Goal: Task Accomplishment & Management: Manage account settings

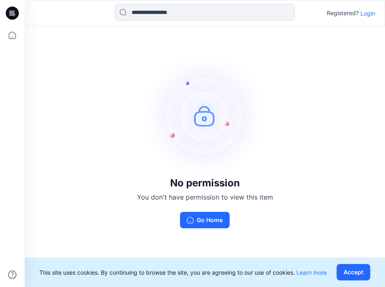
click at [367, 16] on p "Login" at bounding box center [368, 13] width 15 height 9
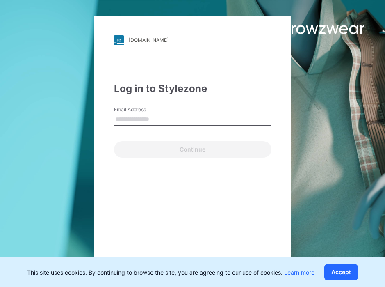
type input "*******"
click at [154, 119] on input "*******" at bounding box center [193, 119] width 158 height 12
drag, startPoint x: 164, startPoint y: 119, endPoint x: 73, endPoint y: 119, distance: 91.9
click at [73, 119] on div "walmart.stylezone.com Loading... Log in to Stylezone Email Address ******* Cont…" at bounding box center [96, 143] width 193 height 287
type input "*"
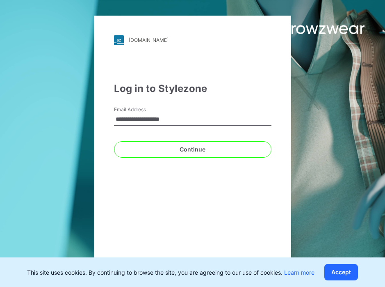
type input "**********"
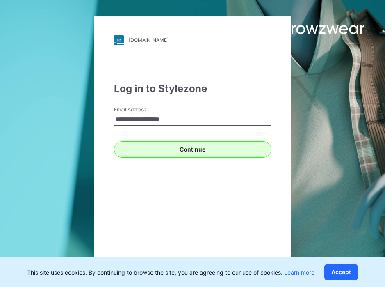
click at [217, 149] on button "Continue" at bounding box center [193, 149] width 158 height 16
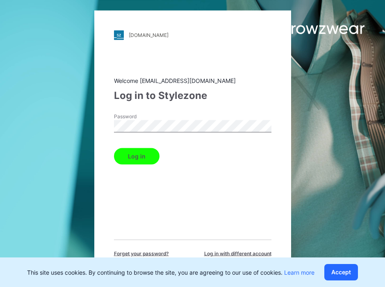
click at [136, 156] on button "Log in" at bounding box center [137, 156] width 46 height 16
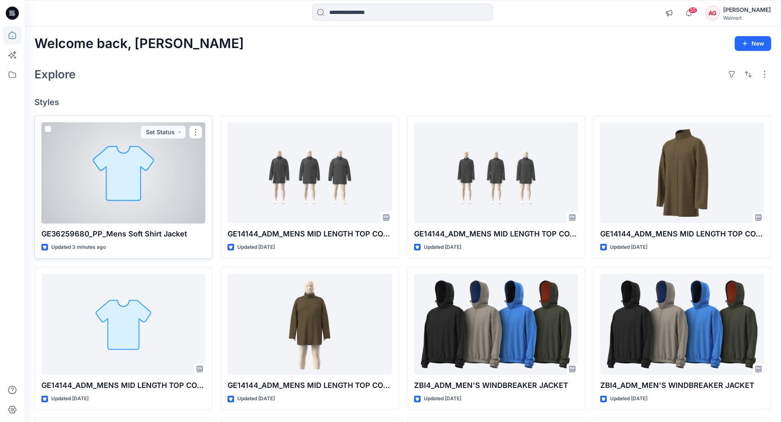
click at [117, 191] on div at bounding box center [123, 172] width 164 height 101
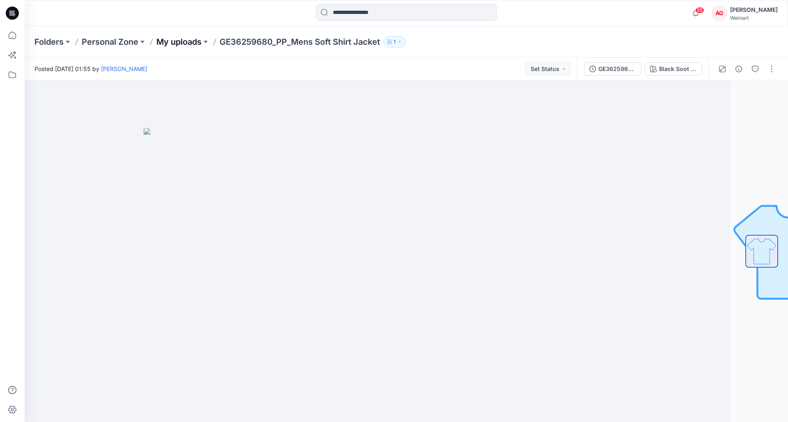
click at [192, 43] on p "My uploads" at bounding box center [178, 41] width 45 height 11
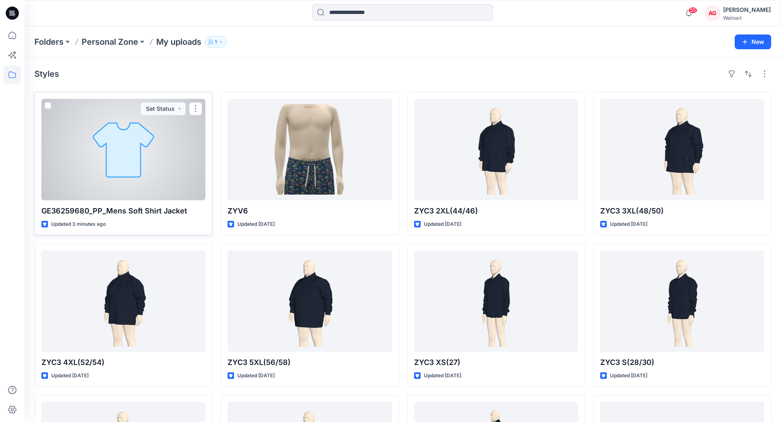
click at [144, 165] on div at bounding box center [123, 149] width 164 height 101
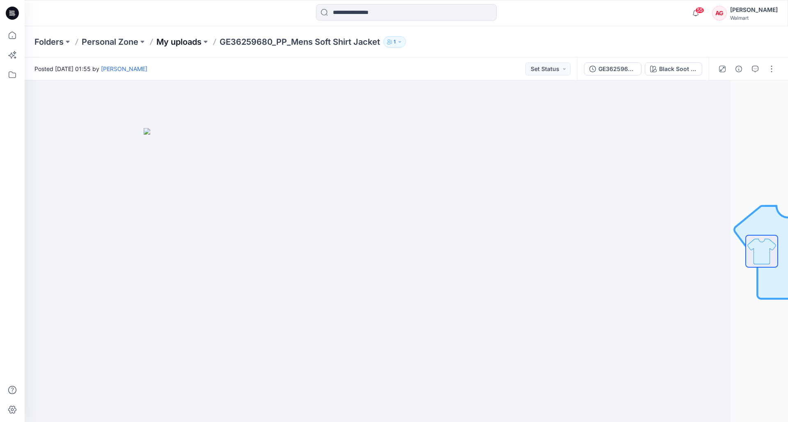
click at [196, 42] on p "My uploads" at bounding box center [178, 41] width 45 height 11
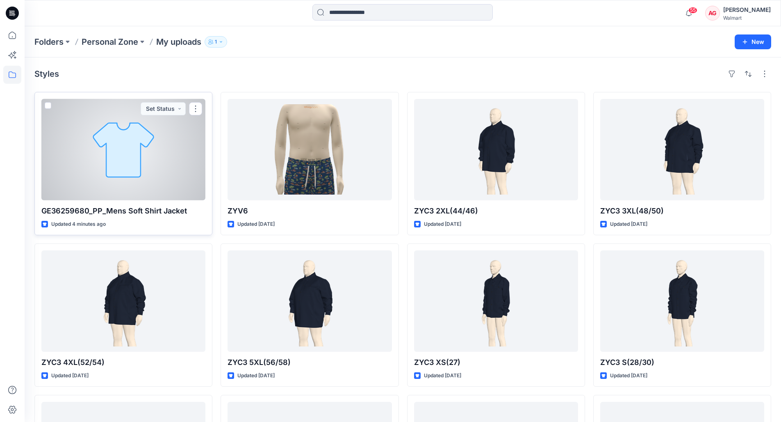
click at [114, 160] on div at bounding box center [123, 149] width 164 height 101
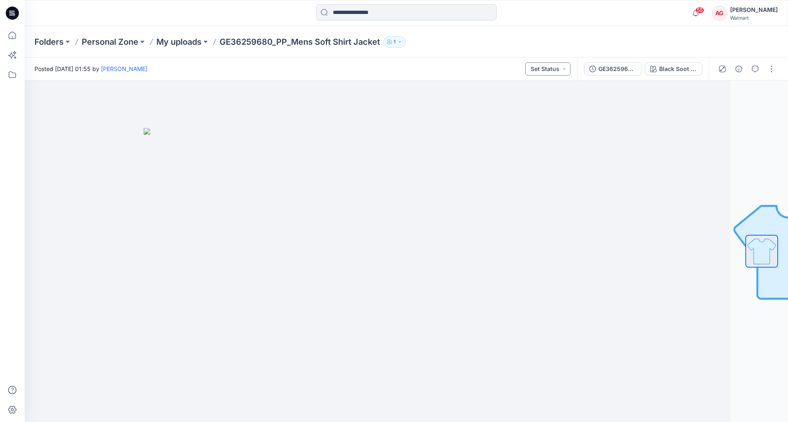
click at [541, 71] on button "Set Status" at bounding box center [547, 68] width 45 height 13
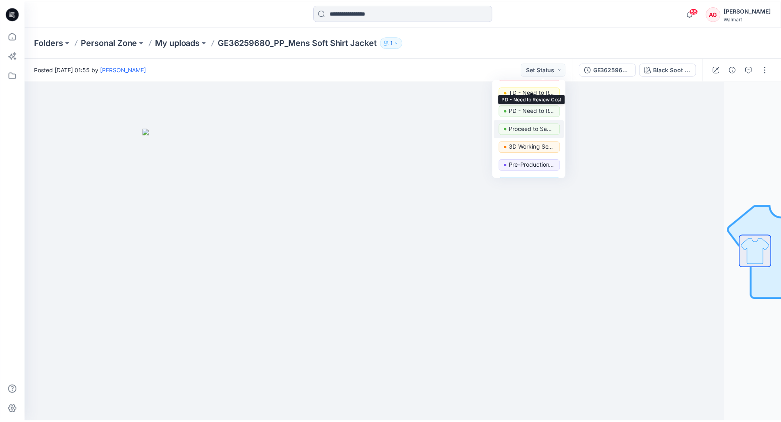
scroll to position [58, 0]
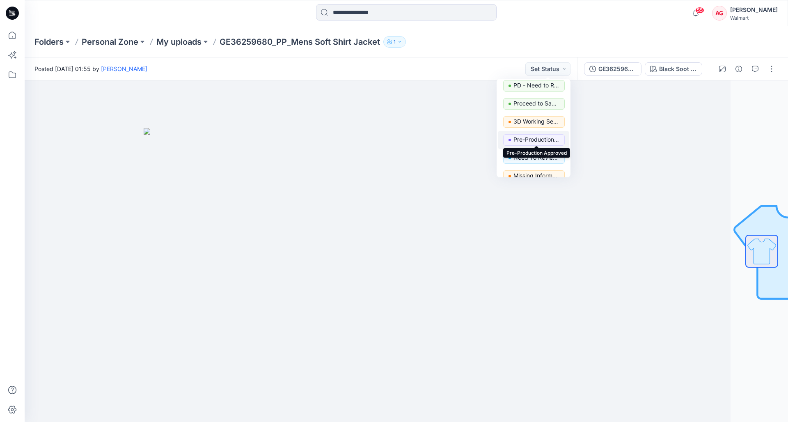
click at [544, 141] on p "Pre-Production Approved" at bounding box center [536, 139] width 46 height 11
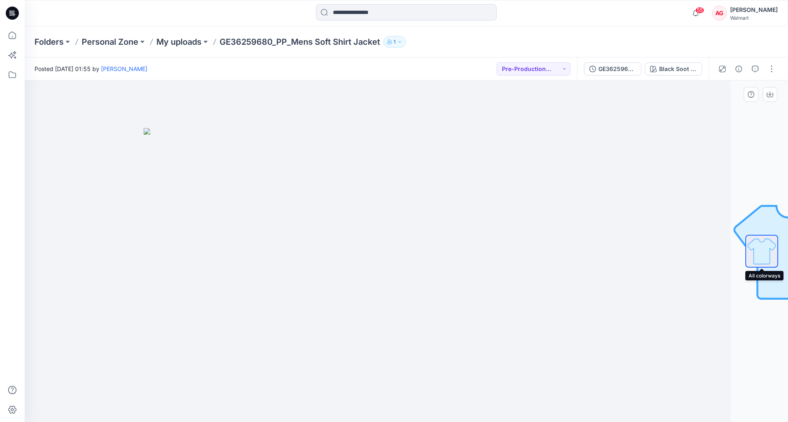
click at [761, 253] on img at bounding box center [761, 250] width 31 height 31
click at [742, 70] on button "button" at bounding box center [738, 68] width 13 height 13
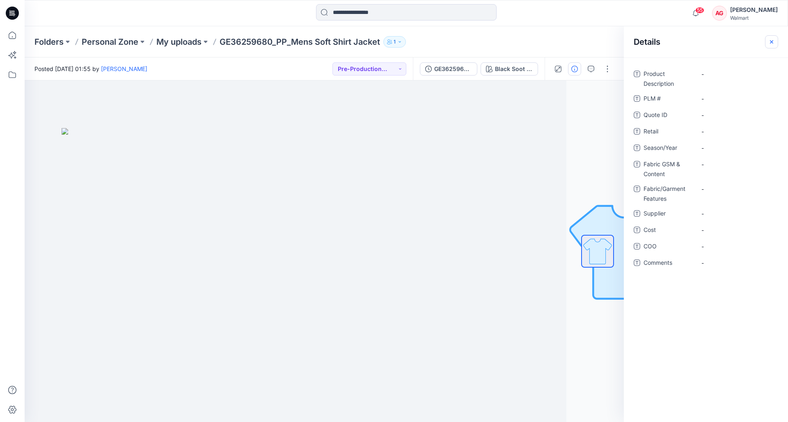
click at [772, 43] on icon "button" at bounding box center [771, 41] width 3 height 3
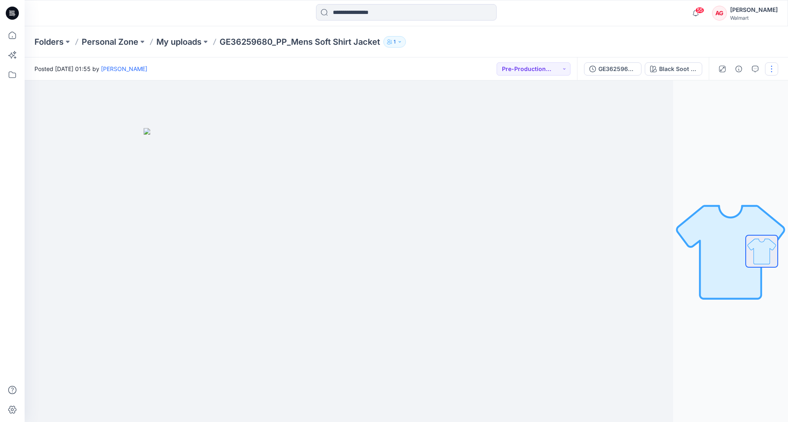
click at [766, 68] on button "button" at bounding box center [771, 68] width 13 height 13
click at [761, 48] on div "Folders Personal Zone My uploads GE36259680_PP_Mens Soft Shirt Jacket 1" at bounding box center [406, 41] width 763 height 31
click at [604, 69] on div "GE36259680_PP_Mens Soft Shirt Jacket" at bounding box center [617, 68] width 38 height 9
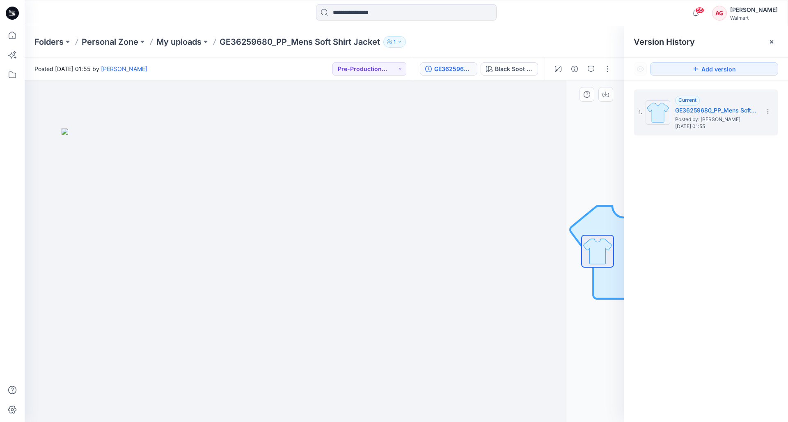
click at [483, 176] on div at bounding box center [266, 250] width 599 height 341
click at [775, 42] on div at bounding box center [771, 41] width 13 height 13
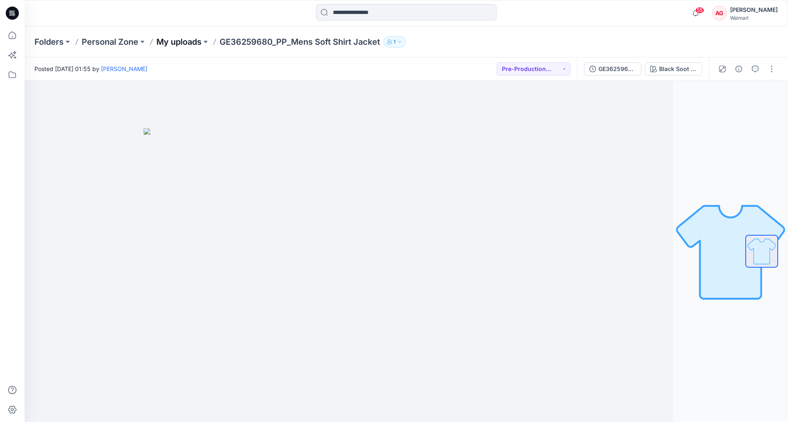
click at [192, 43] on p "My uploads" at bounding box center [178, 41] width 45 height 11
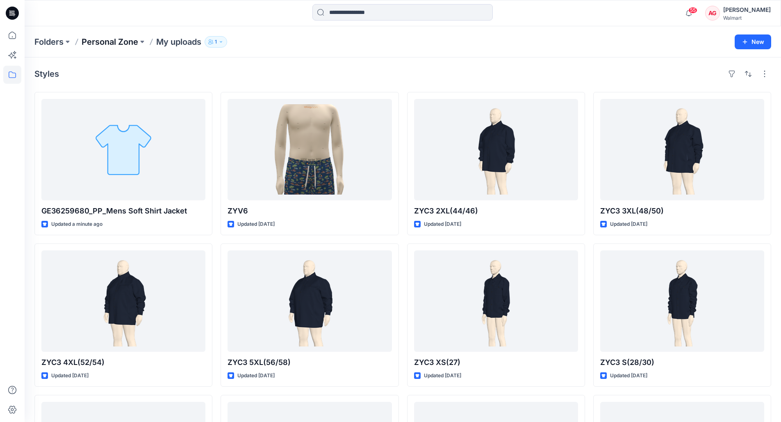
click at [130, 41] on p "Personal Zone" at bounding box center [110, 41] width 57 height 11
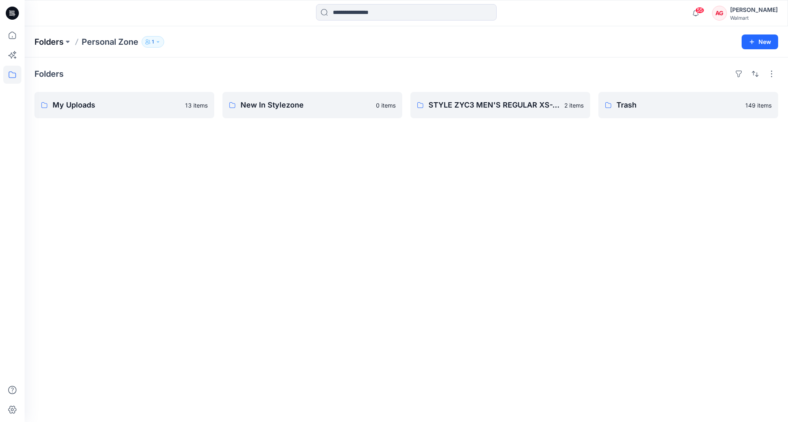
click at [48, 40] on p "Folders" at bounding box center [48, 41] width 29 height 11
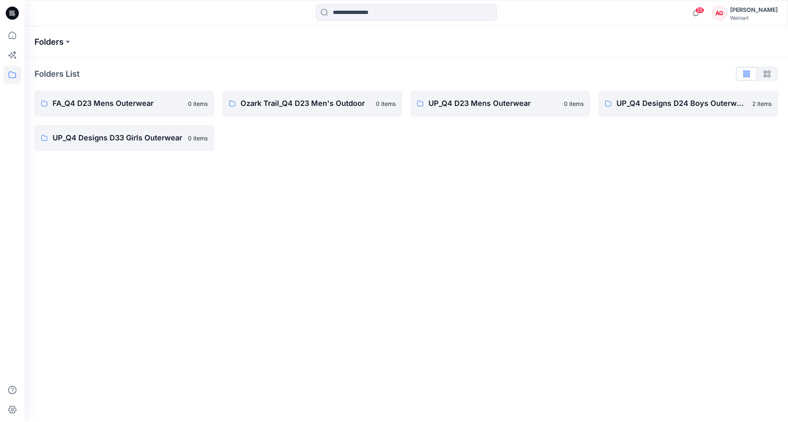
click at [61, 42] on p "Folders" at bounding box center [48, 41] width 29 height 11
click at [304, 105] on p "Ozark Trail_Q4 D23 Men's Outdoor" at bounding box center [305, 103] width 130 height 11
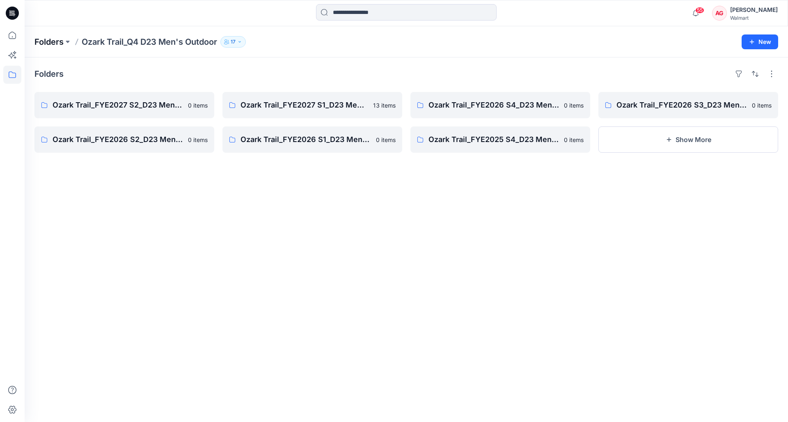
click at [59, 43] on p "Folders" at bounding box center [48, 41] width 29 height 11
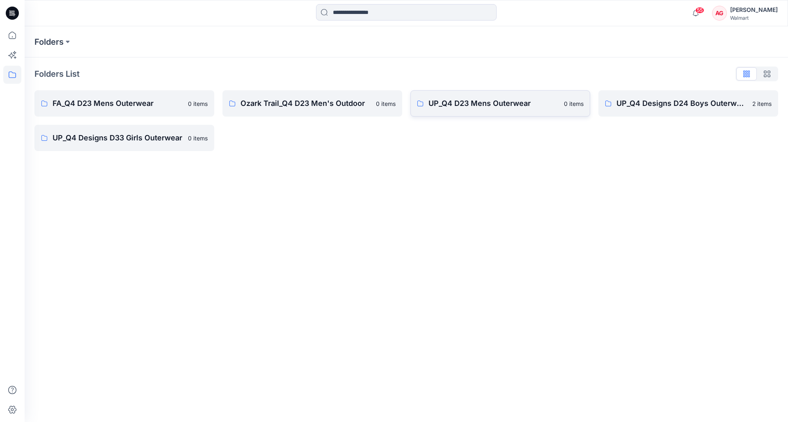
click at [471, 106] on p "UP_Q4 D23 Mens Outerwear" at bounding box center [493, 103] width 130 height 11
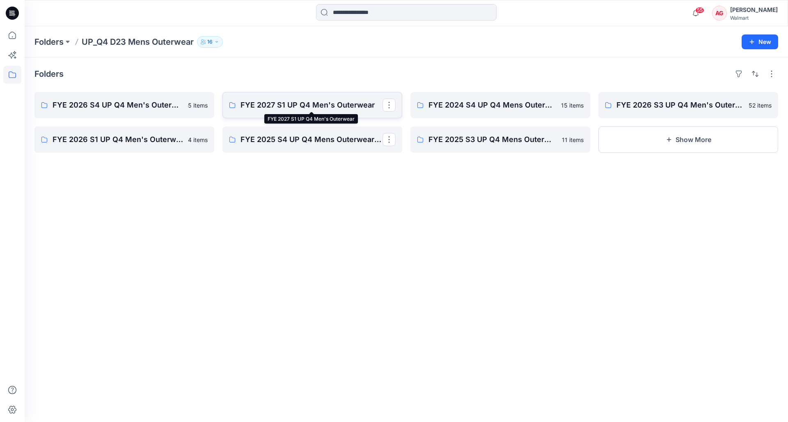
click at [330, 107] on p "FYE 2027 S1 UP Q4 Men's Outerwear" at bounding box center [311, 104] width 142 height 11
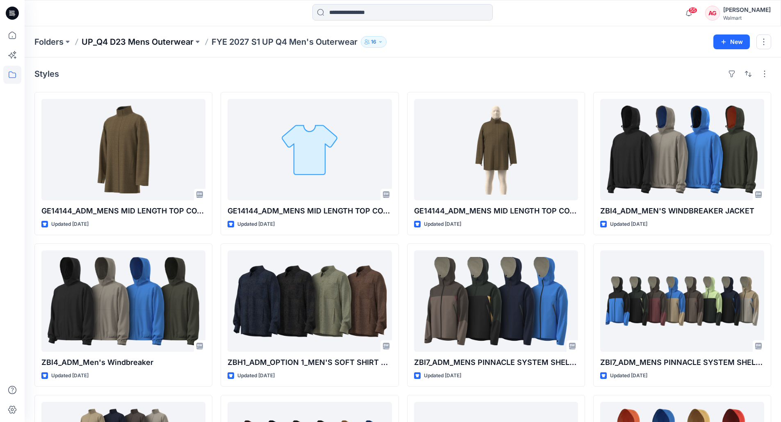
click at [130, 43] on p "UP_Q4 D23 Mens Outerwear" at bounding box center [138, 41] width 112 height 11
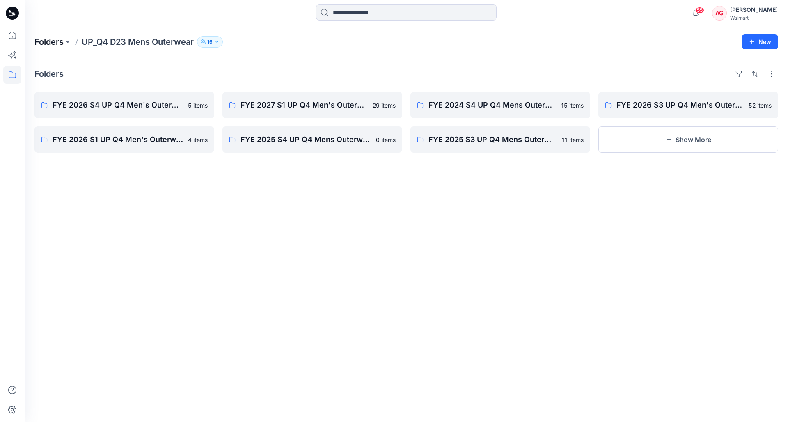
click at [57, 41] on p "Folders" at bounding box center [48, 41] width 29 height 11
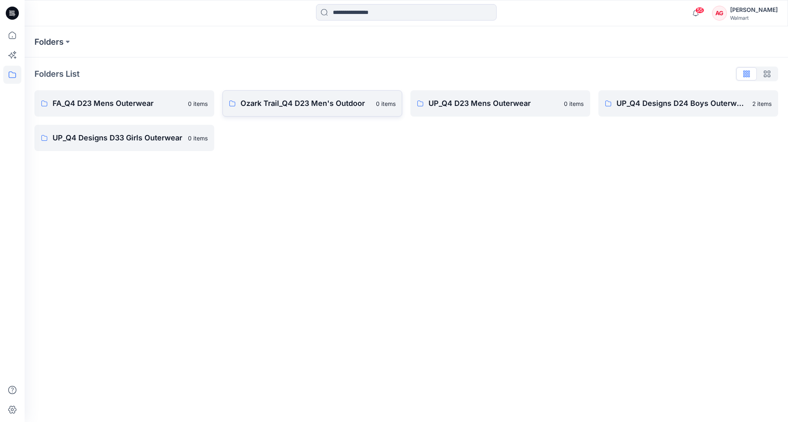
click at [276, 101] on p "Ozark Trail_Q4 D23 Men's Outdoor" at bounding box center [305, 103] width 130 height 11
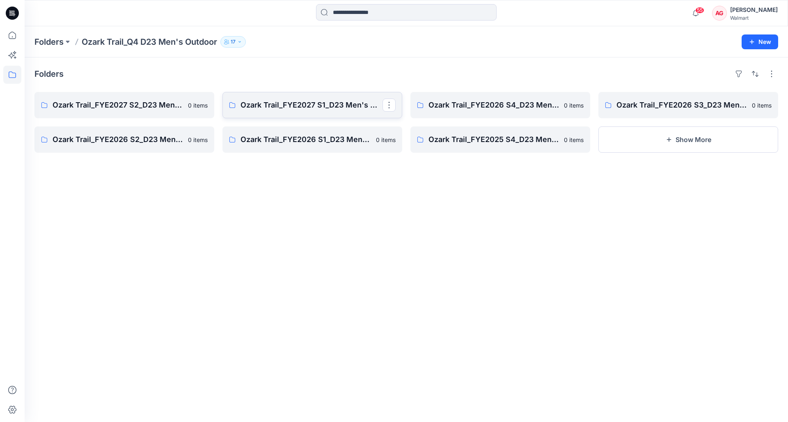
click at [288, 112] on link "Ozark Trail_FYE2027 S1_D23 Men's Outdoor - Q4" at bounding box center [312, 105] width 180 height 26
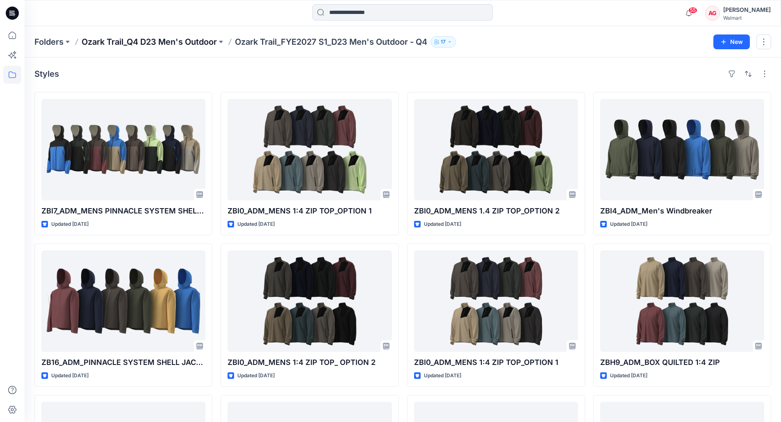
click at [181, 40] on p "Ozark Trail_Q4 D23 Men's Outdoor" at bounding box center [149, 41] width 135 height 11
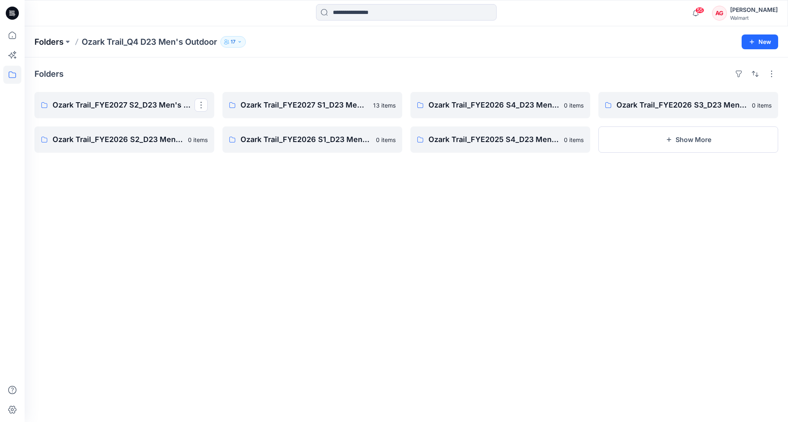
click at [59, 41] on p "Folders" at bounding box center [48, 41] width 29 height 11
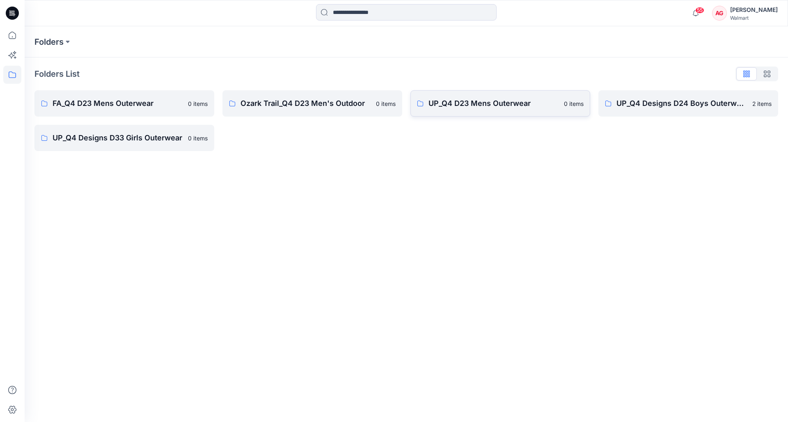
click at [438, 99] on p "UP_Q4 D23 Mens Outerwear" at bounding box center [493, 103] width 130 height 11
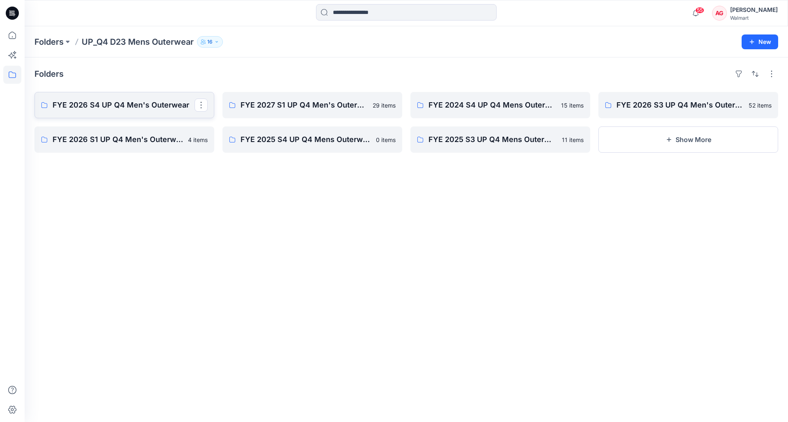
click at [140, 105] on p "FYE 2026 S4 UP Q4 Men's Outerwear" at bounding box center [124, 104] width 142 height 11
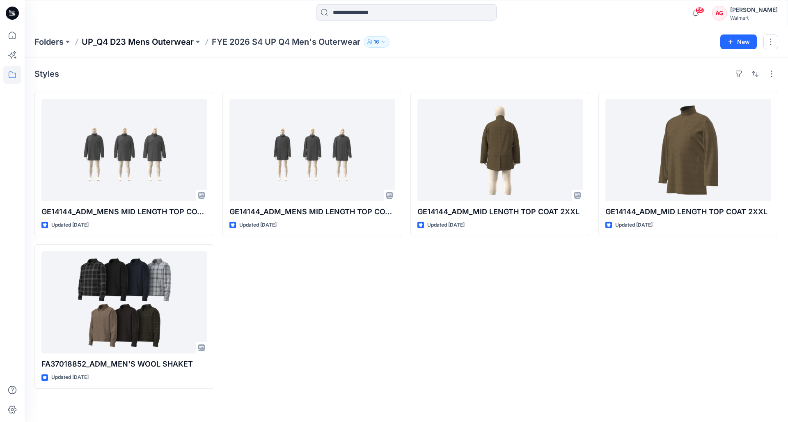
click at [147, 40] on p "UP_Q4 D23 Mens Outerwear" at bounding box center [138, 41] width 112 height 11
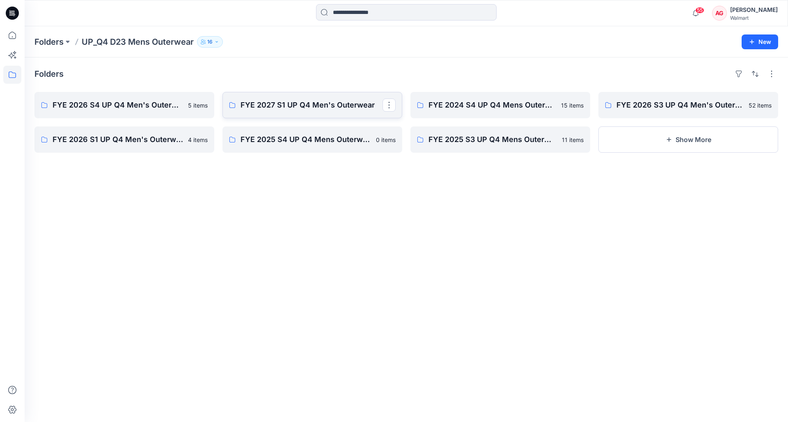
click at [307, 97] on link "FYE 2027 S1 UP Q4 Men's Outerwear" at bounding box center [312, 105] width 180 height 26
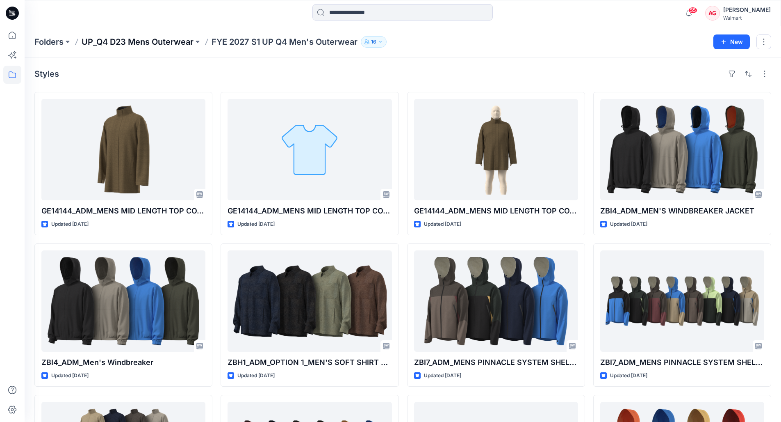
click at [159, 40] on p "UP_Q4 D23 Mens Outerwear" at bounding box center [138, 41] width 112 height 11
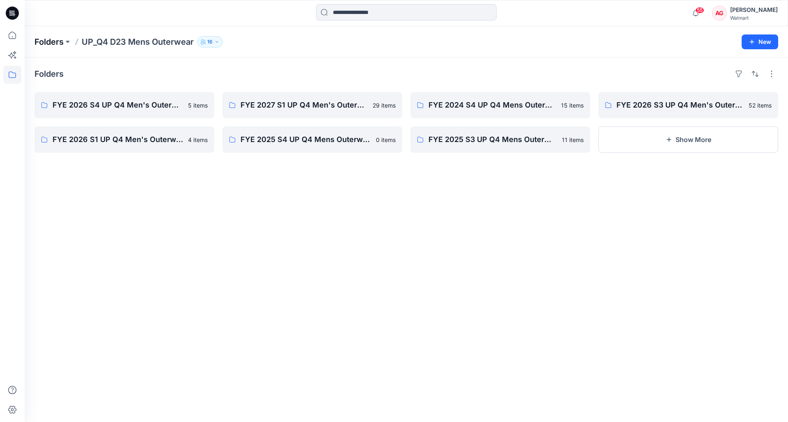
click at [57, 43] on p "Folders" at bounding box center [48, 41] width 29 height 11
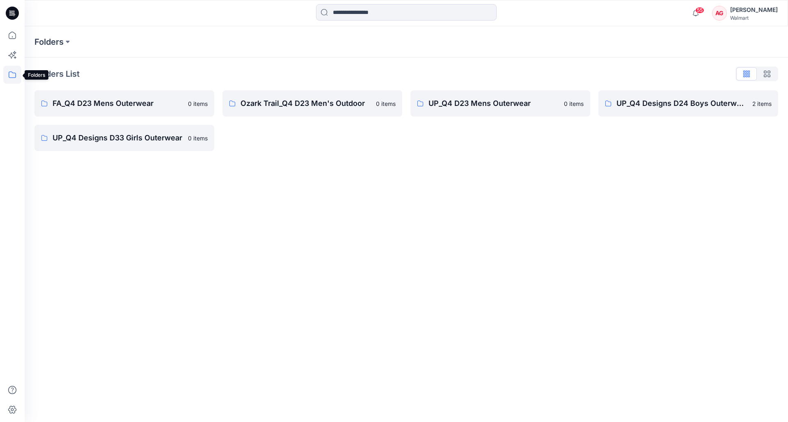
click at [7, 70] on icon at bounding box center [12, 75] width 18 height 18
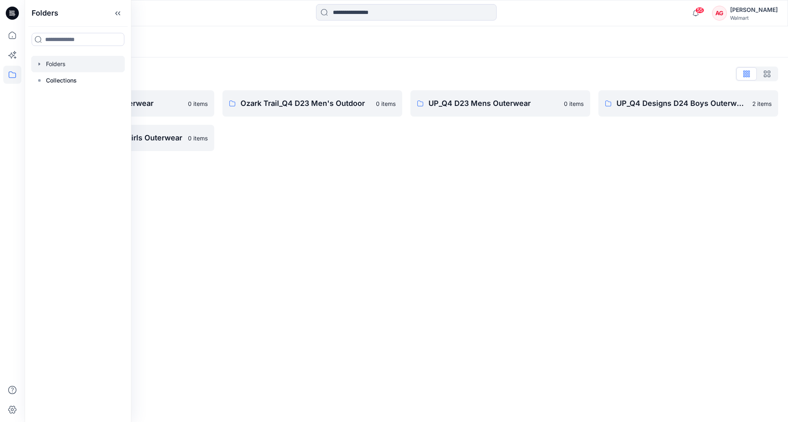
click at [11, 74] on icon at bounding box center [12, 75] width 18 height 18
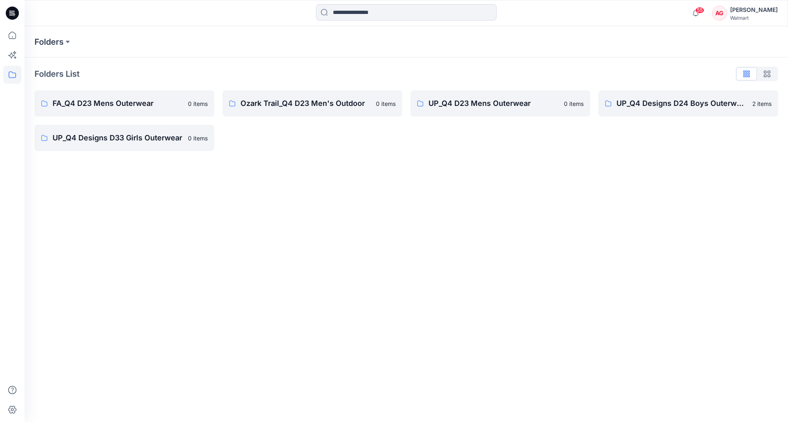
click at [744, 14] on div "[PERSON_NAME]" at bounding box center [754, 10] width 48 height 10
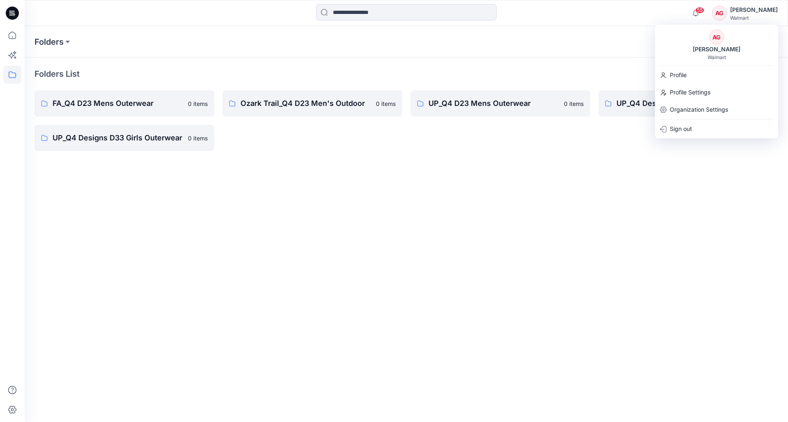
drag, startPoint x: 642, startPoint y: 159, endPoint x: 365, endPoint y: 146, distance: 278.0
click at [641, 160] on div "Folders List FA_Q4 D23 Mens Outerwear 0 items UP_Q4 Designs D33 Girls Outerwear…" at bounding box center [406, 108] width 763 height 103
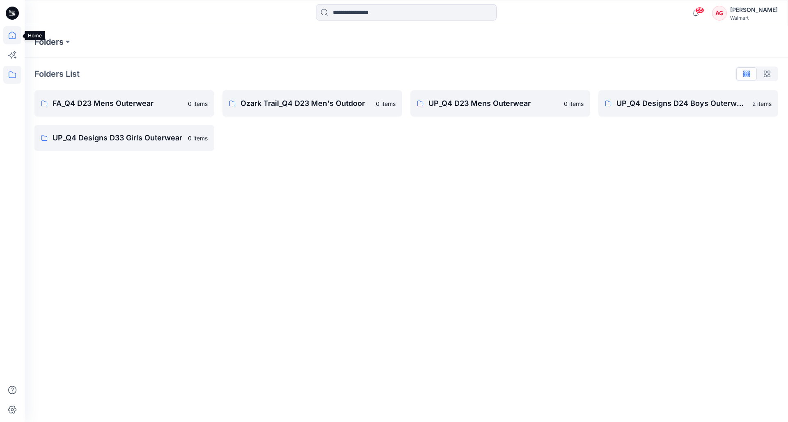
click at [8, 35] on icon at bounding box center [12, 35] width 18 height 18
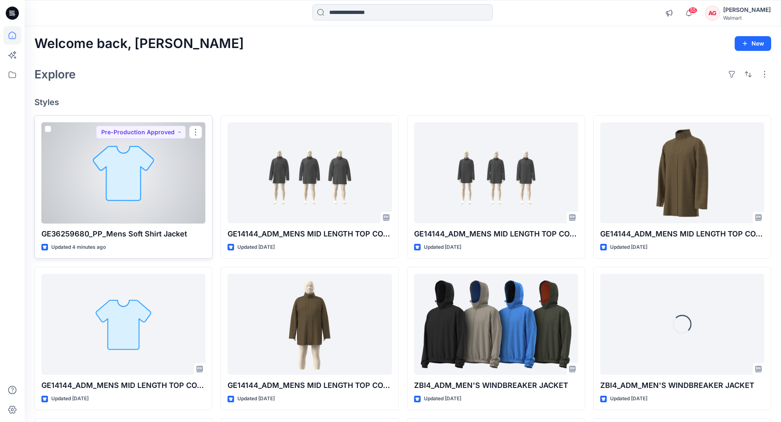
click at [170, 152] on div at bounding box center [123, 172] width 164 height 101
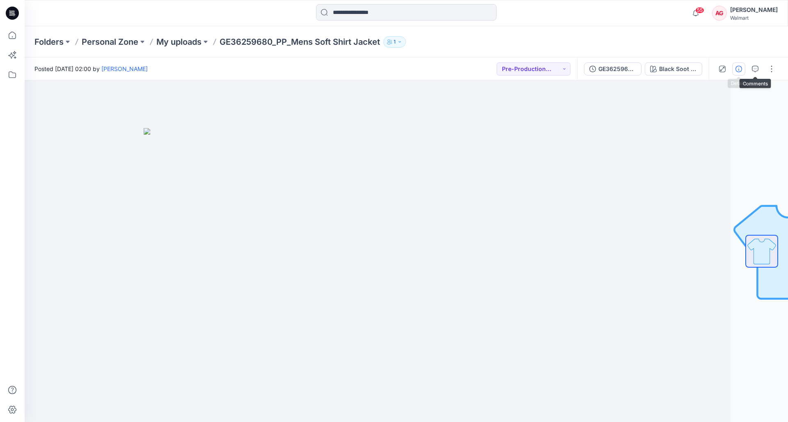
click at [737, 67] on icon "button" at bounding box center [738, 69] width 7 height 7
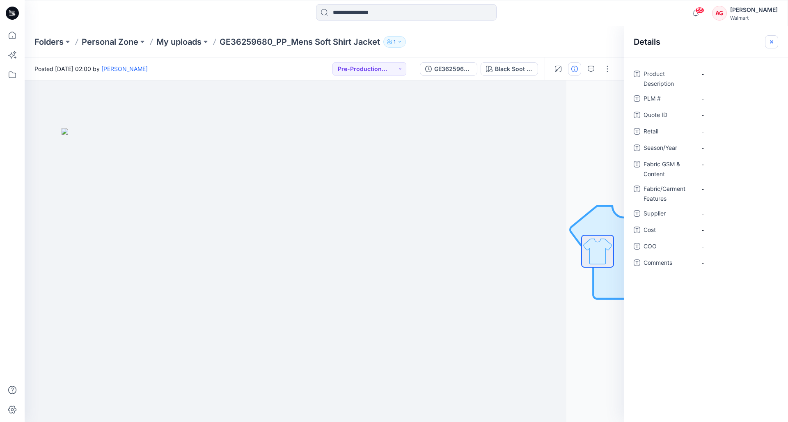
click at [770, 39] on icon "button" at bounding box center [771, 42] width 7 height 7
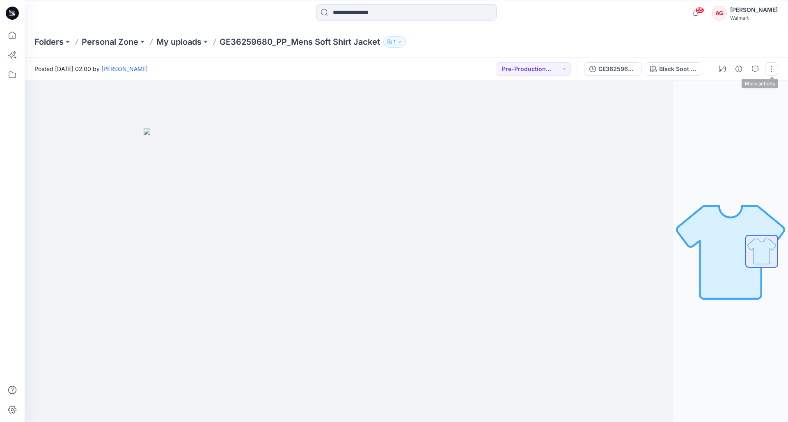
click at [768, 66] on button "button" at bounding box center [771, 68] width 13 height 13
click at [758, 57] on div "Folders Personal Zone My uploads GE36259680_PP_Mens Soft Shirt Jacket 1" at bounding box center [406, 41] width 763 height 31
click at [675, 64] on div "Black Soot Heahter" at bounding box center [678, 68] width 38 height 9
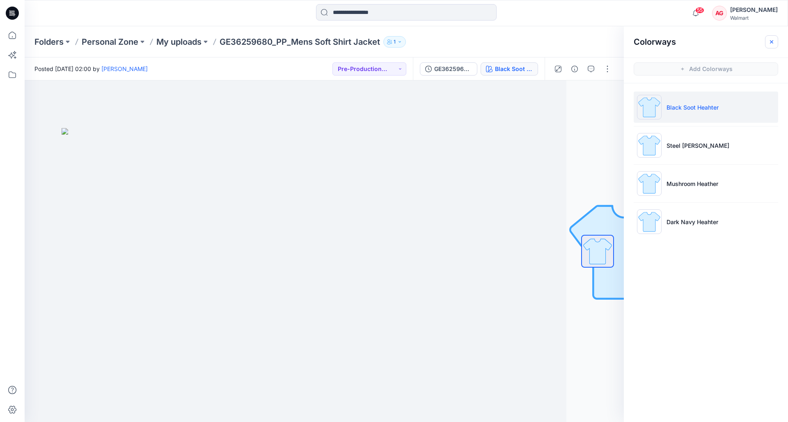
click at [774, 40] on icon "button" at bounding box center [771, 42] width 7 height 7
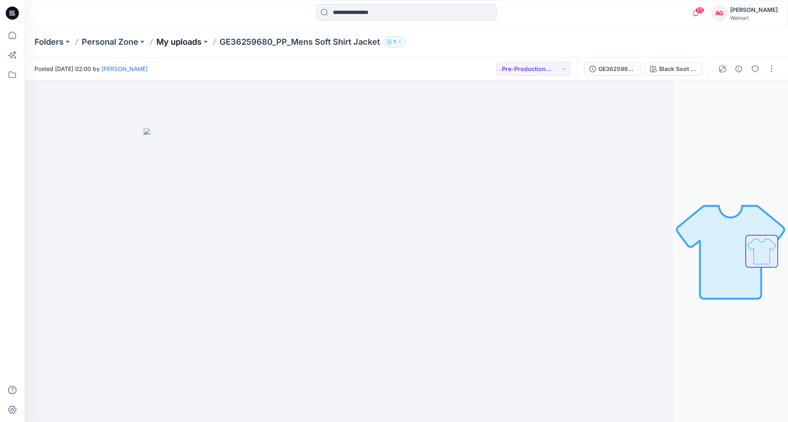
click at [189, 43] on p "My uploads" at bounding box center [178, 41] width 45 height 11
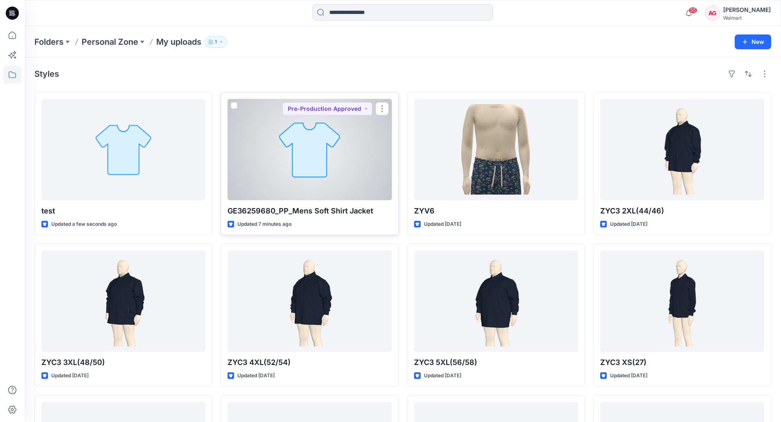
click at [332, 137] on div at bounding box center [310, 149] width 164 height 101
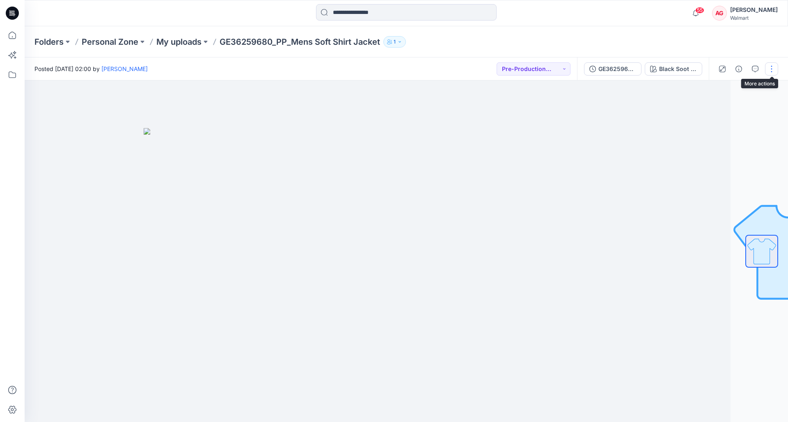
click at [776, 67] on button "button" at bounding box center [771, 68] width 13 height 13
click at [715, 112] on p "Edit" at bounding box center [719, 111] width 10 height 9
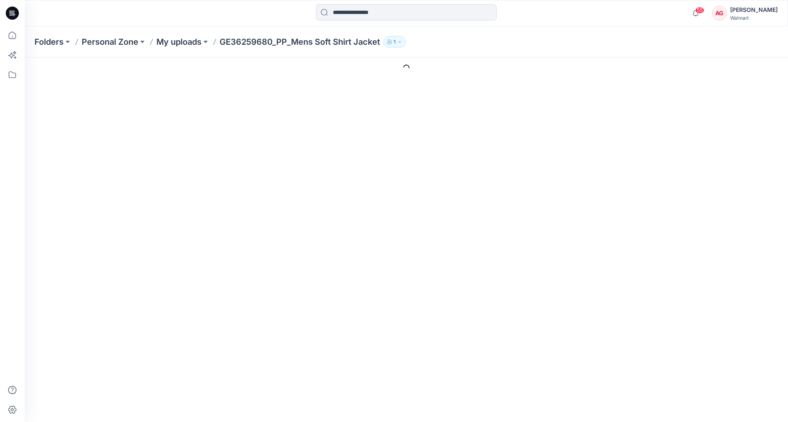
scroll to position [2, 0]
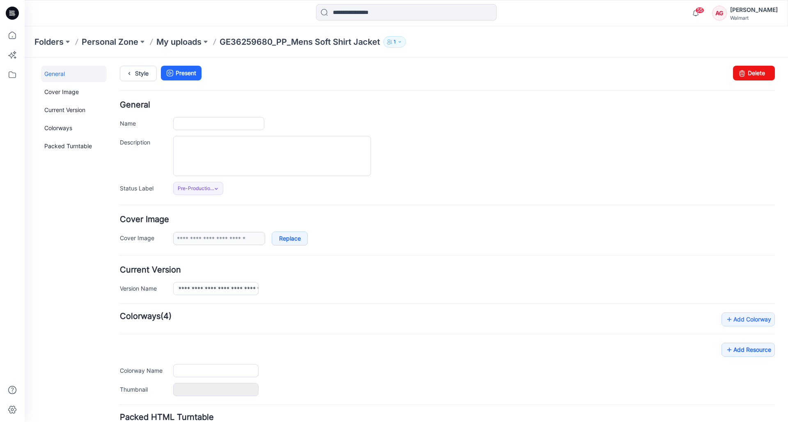
type input "**********"
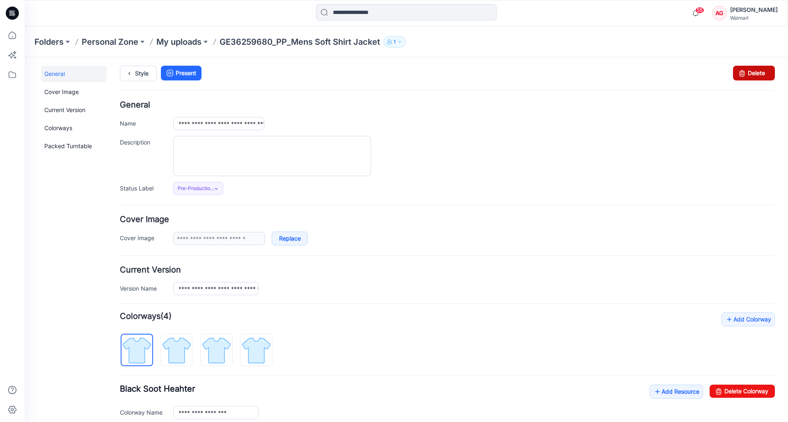
click at [736, 78] on icon at bounding box center [741, 73] width 11 height 15
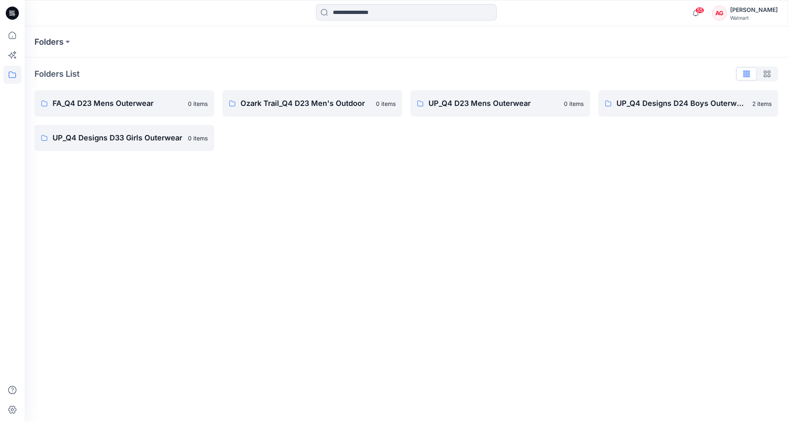
click at [15, 15] on icon at bounding box center [13, 14] width 3 height 0
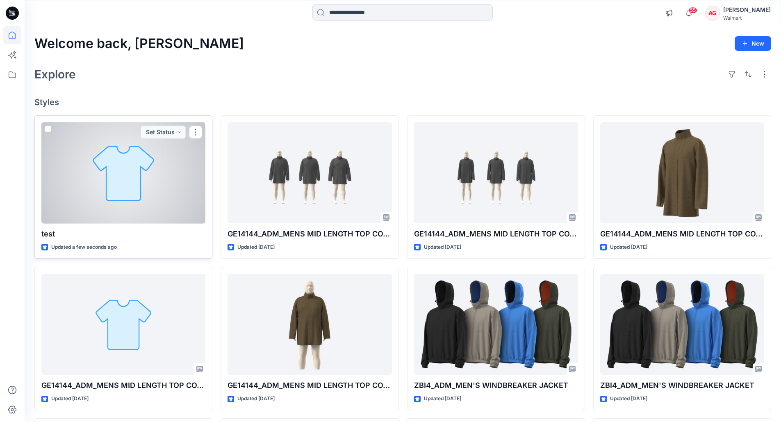
click at [147, 183] on div at bounding box center [123, 172] width 164 height 101
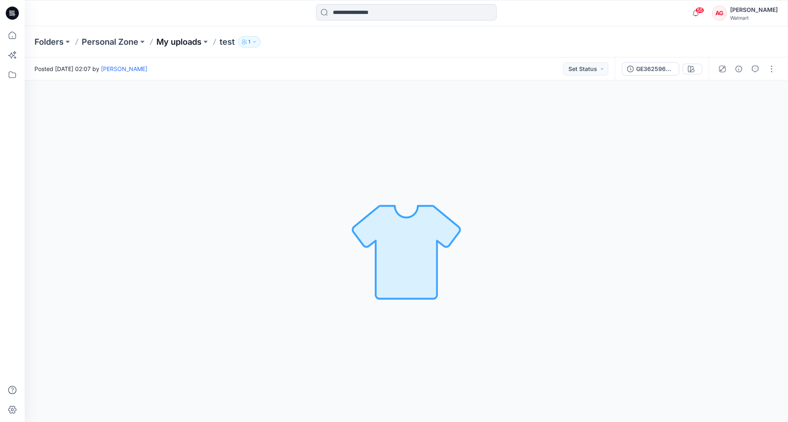
click at [184, 42] on p "My uploads" at bounding box center [178, 41] width 45 height 11
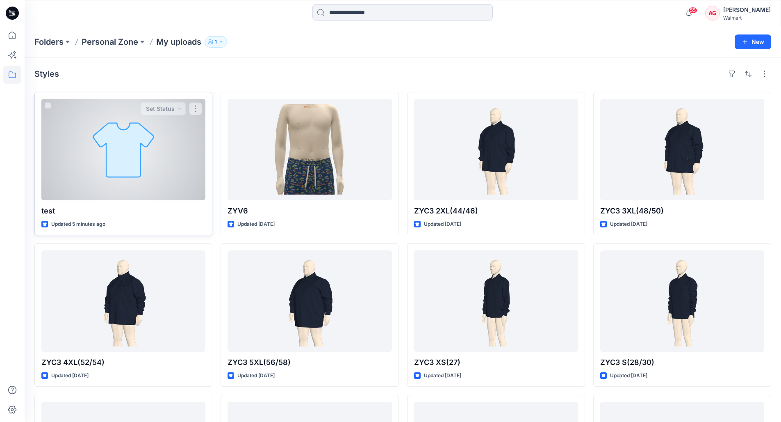
click at [142, 160] on div at bounding box center [123, 149] width 164 height 101
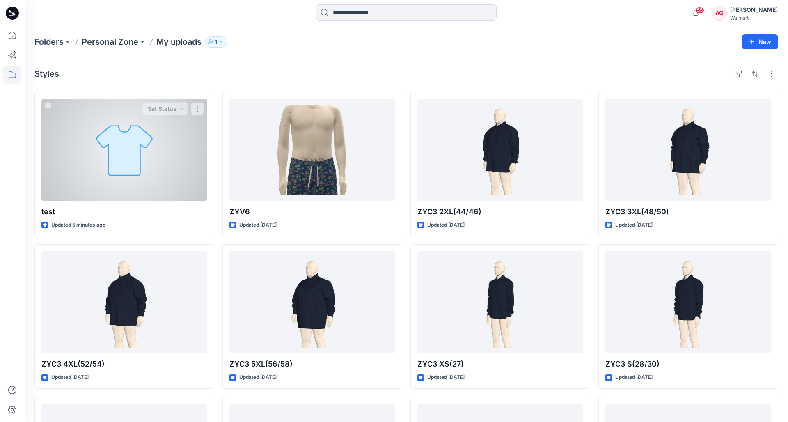
click at [142, 160] on div "Folders Personal Zone My uploads 1 New Styles test Updated 5 minutes ago Set St…" at bounding box center [406, 303] width 763 height 554
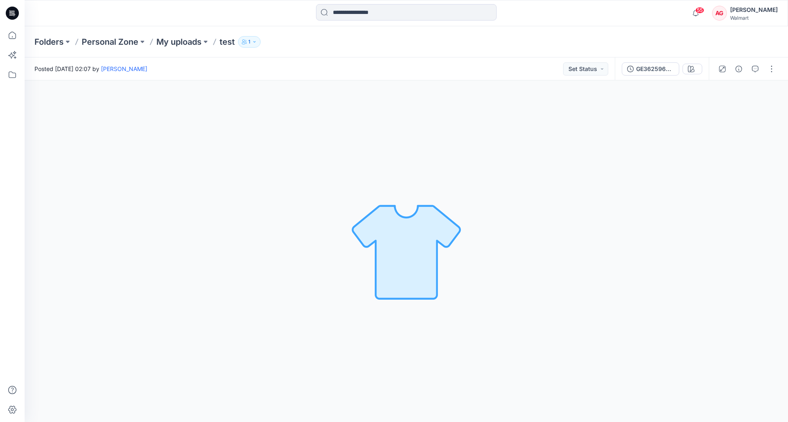
click at [262, 27] on div "Folders Personal Zone My uploads test 1" at bounding box center [406, 41] width 763 height 31
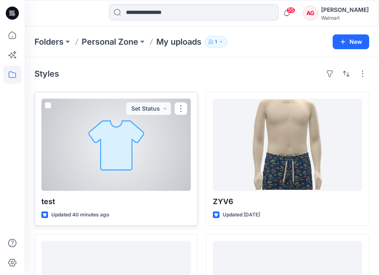
scroll to position [53, 0]
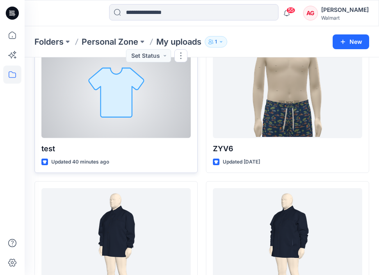
click at [112, 127] on div at bounding box center [115, 92] width 149 height 92
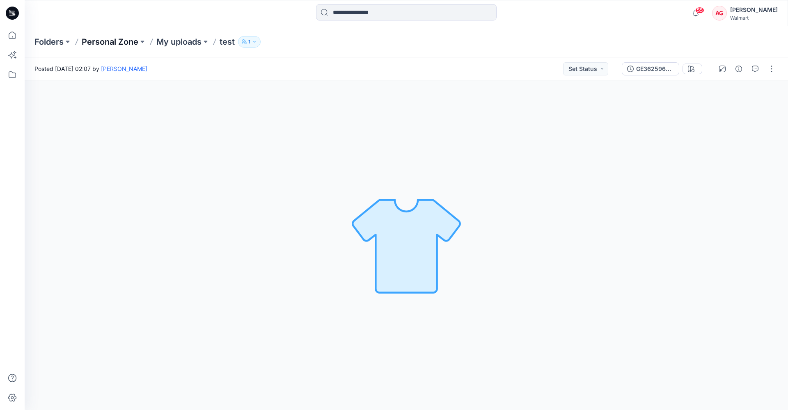
click at [101, 44] on p "Personal Zone" at bounding box center [110, 41] width 57 height 11
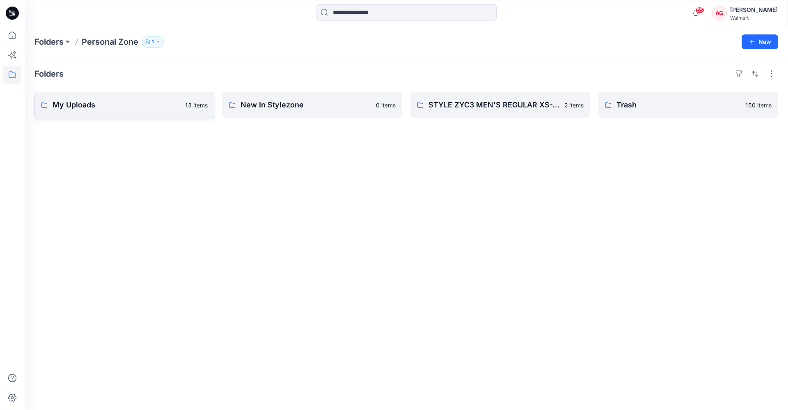
click at [102, 105] on p "My Uploads" at bounding box center [117, 104] width 128 height 11
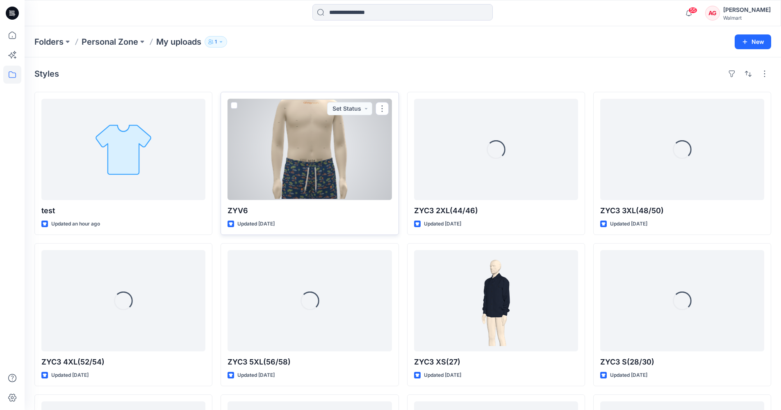
click at [306, 152] on div at bounding box center [310, 149] width 164 height 101
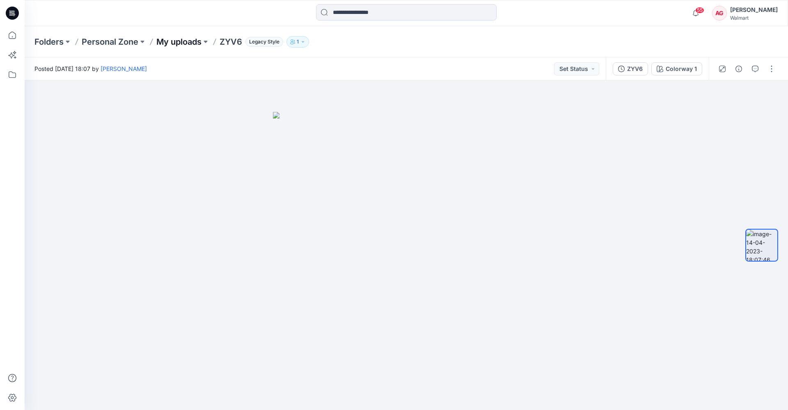
click at [187, 42] on p "My uploads" at bounding box center [178, 41] width 45 height 11
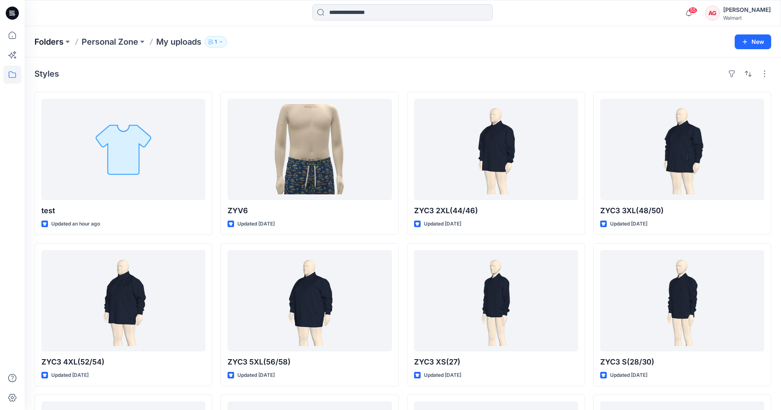
click at [49, 39] on p "Folders" at bounding box center [48, 41] width 29 height 11
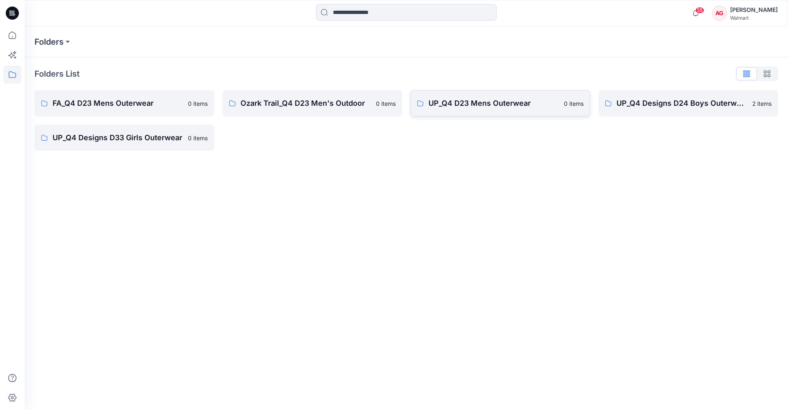
click at [432, 107] on p "UP_Q4 D23 Mens Outerwear" at bounding box center [493, 103] width 130 height 11
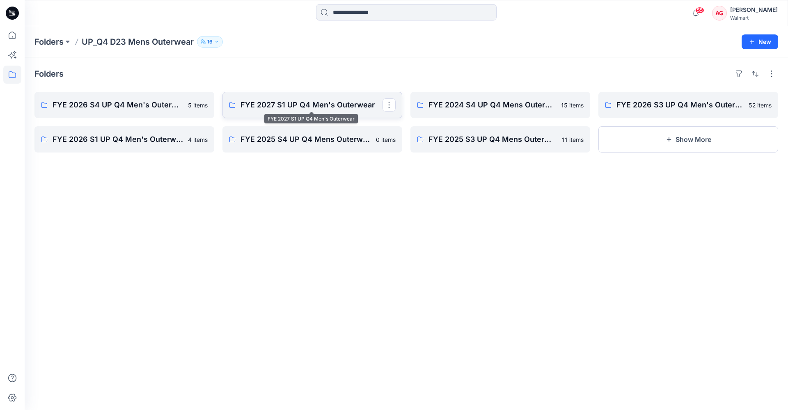
click at [340, 107] on p "FYE 2027 S1 UP Q4 Men's Outerwear" at bounding box center [311, 104] width 142 height 11
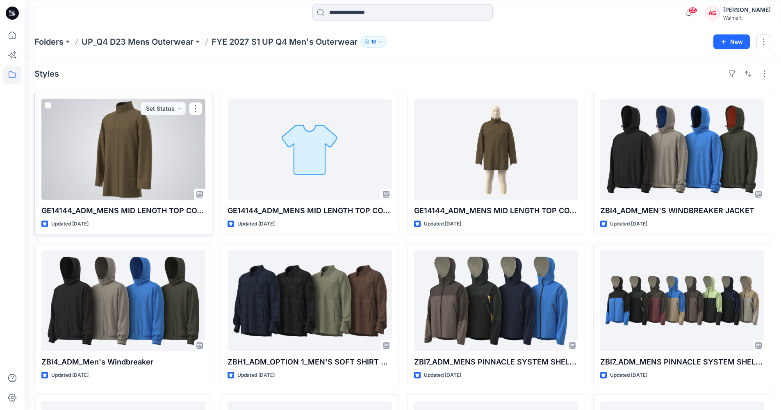
click at [130, 168] on div at bounding box center [123, 149] width 164 height 101
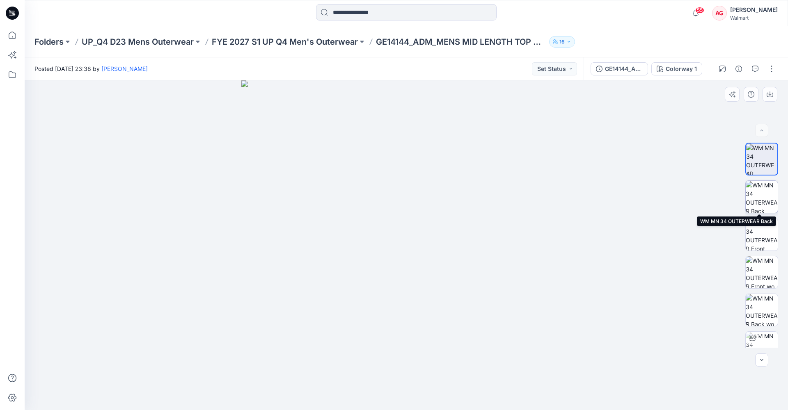
click at [761, 198] on img at bounding box center [761, 197] width 32 height 32
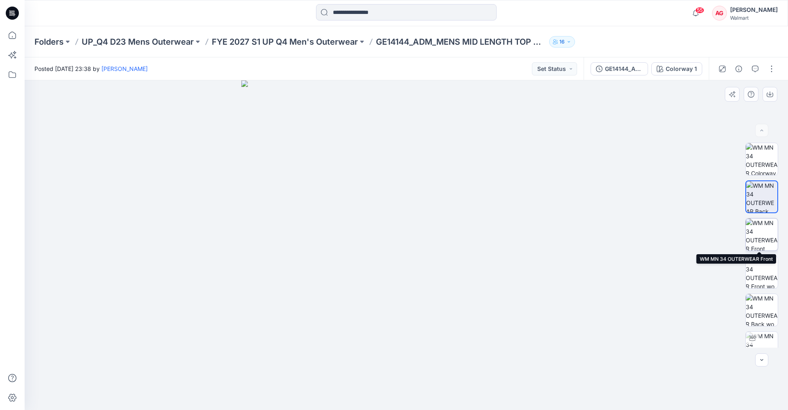
click at [761, 234] on img at bounding box center [761, 235] width 32 height 32
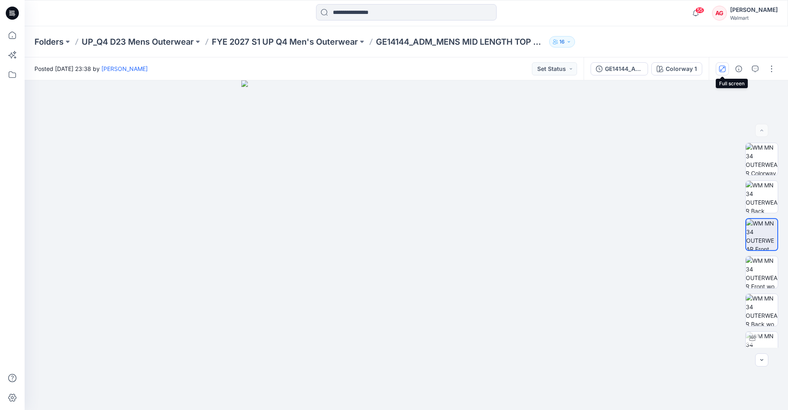
click at [727, 70] on button "button" at bounding box center [721, 68] width 13 height 13
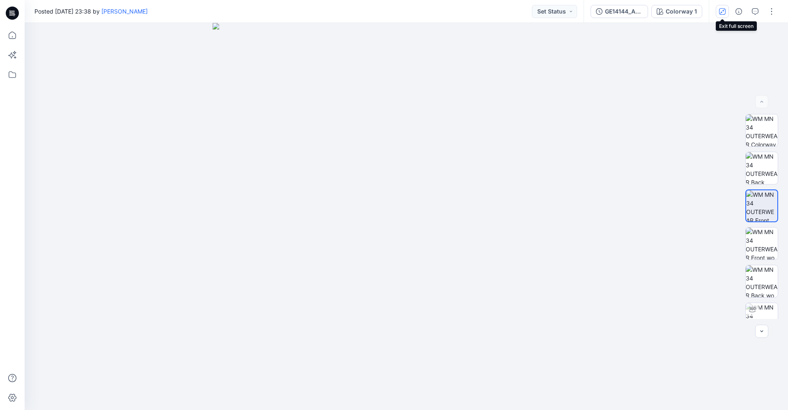
click at [724, 15] on button "button" at bounding box center [721, 11] width 13 height 13
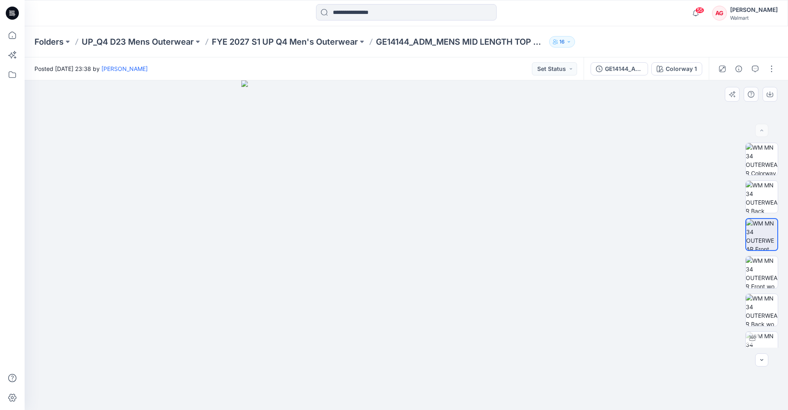
drag, startPoint x: 478, startPoint y: 258, endPoint x: 410, endPoint y: 268, distance: 68.7
click at [414, 264] on img at bounding box center [406, 245] width 330 height 330
click at [760, 333] on img at bounding box center [761, 348] width 32 height 32
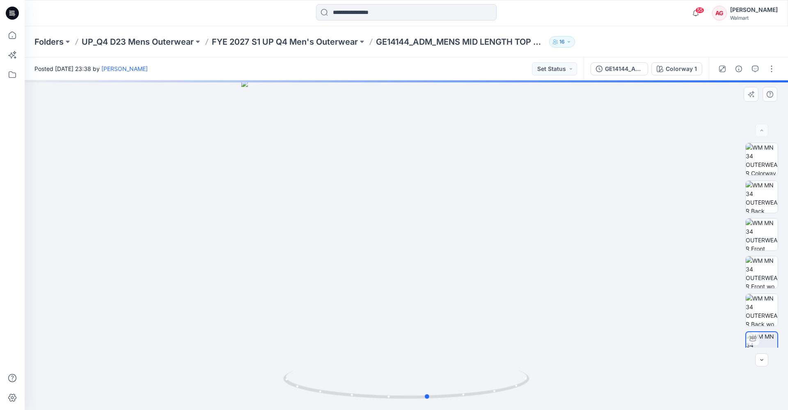
drag, startPoint x: 530, startPoint y: 302, endPoint x: 308, endPoint y: 307, distance: 222.4
click at [308, 307] on div at bounding box center [406, 245] width 763 height 330
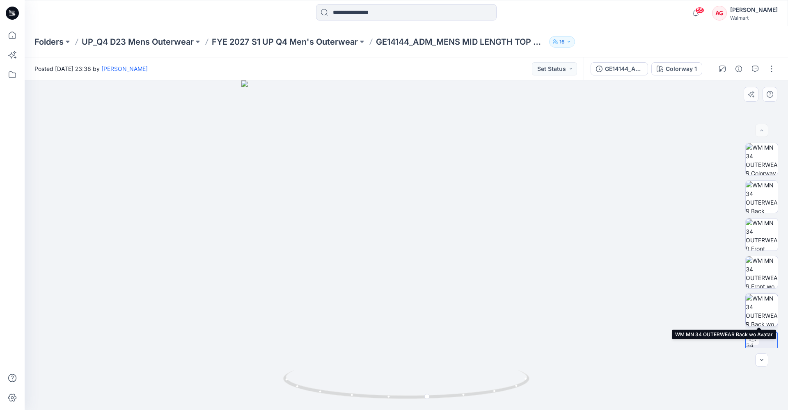
click at [759, 301] on img at bounding box center [761, 310] width 32 height 32
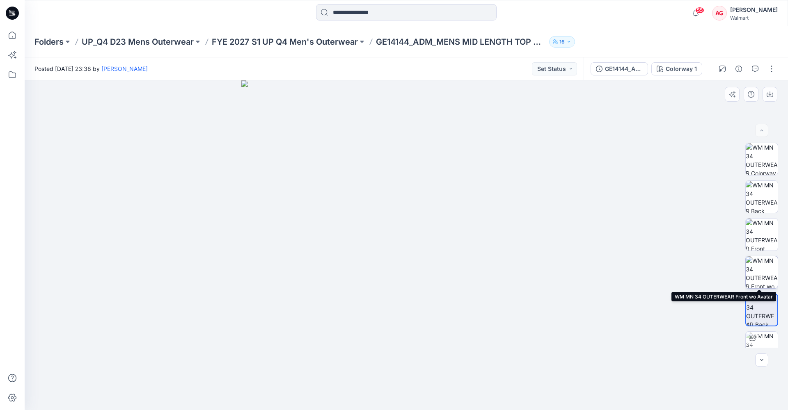
click at [755, 270] on img at bounding box center [761, 272] width 32 height 32
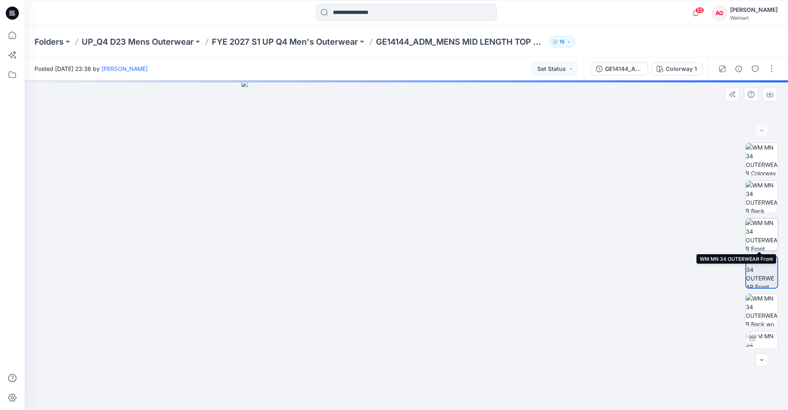
click at [765, 233] on img at bounding box center [761, 235] width 32 height 32
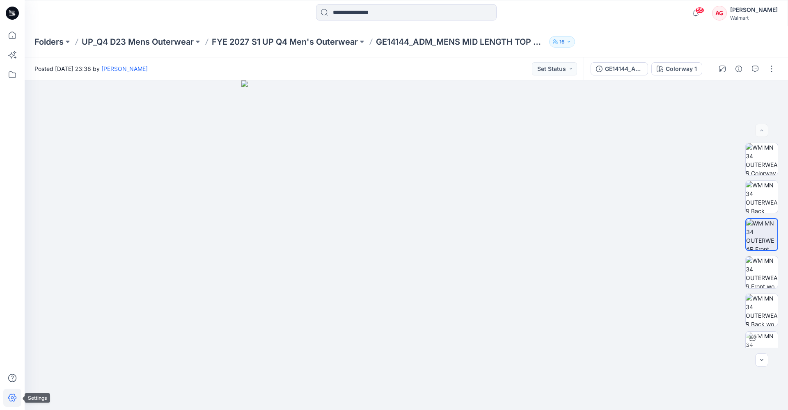
click at [6, 397] on icon at bounding box center [12, 398] width 18 height 18
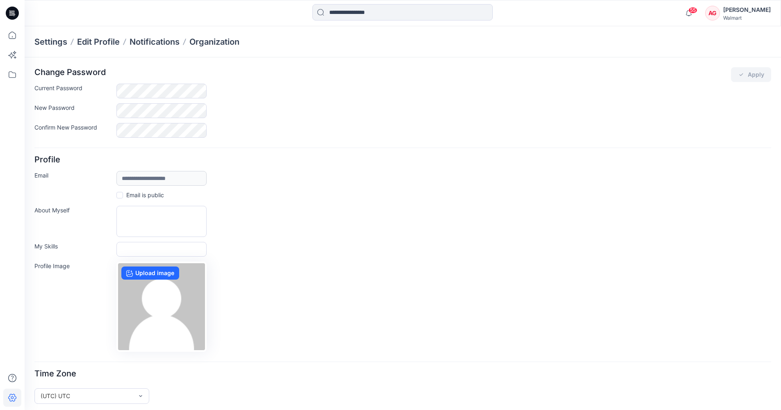
click at [720, 12] on div "AG" at bounding box center [713, 13] width 15 height 15
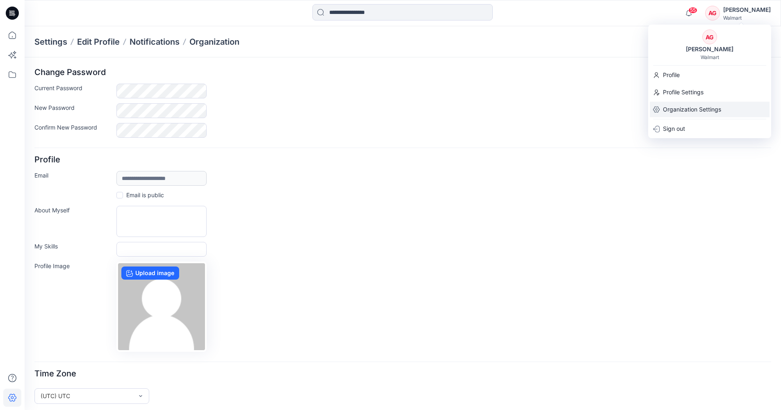
click at [696, 106] on p "Organization Settings" at bounding box center [692, 110] width 58 height 16
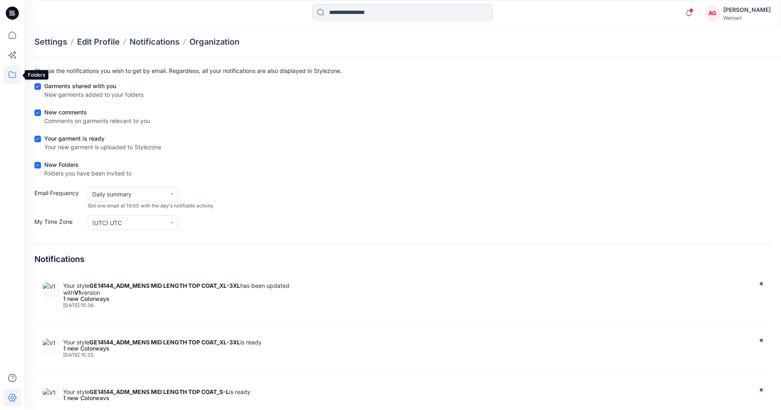
click at [13, 75] on icon at bounding box center [12, 75] width 18 height 18
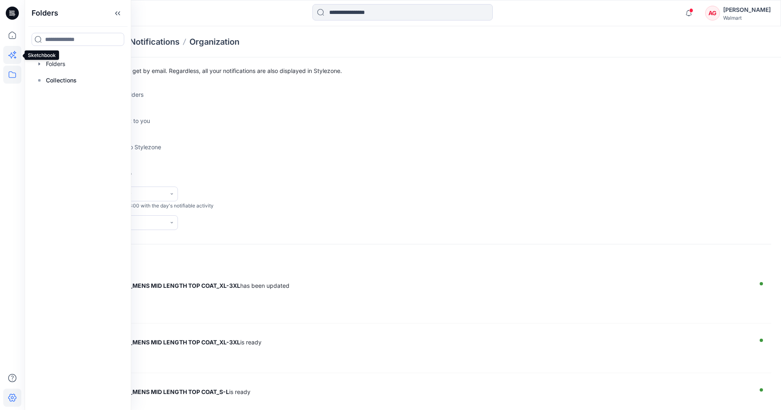
click at [16, 55] on icon at bounding box center [12, 55] width 18 height 18
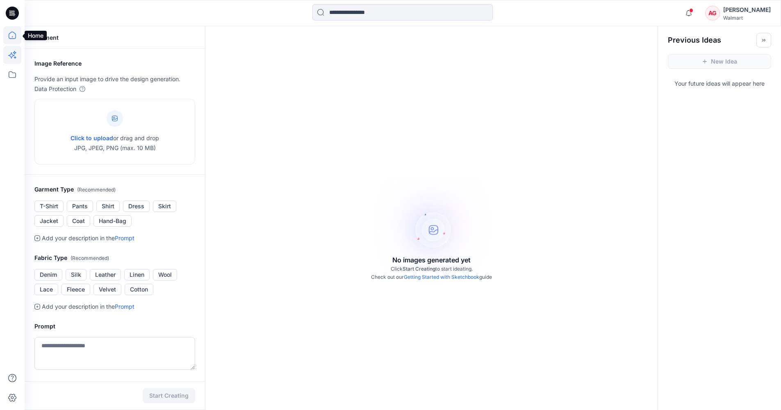
click at [16, 40] on icon at bounding box center [12, 35] width 18 height 18
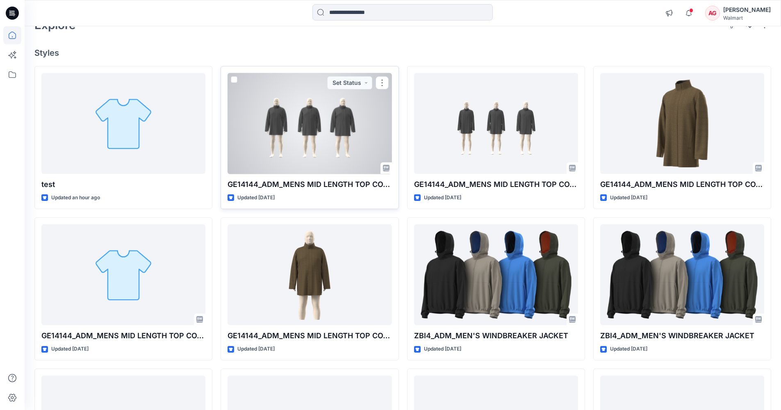
scroll to position [69, 0]
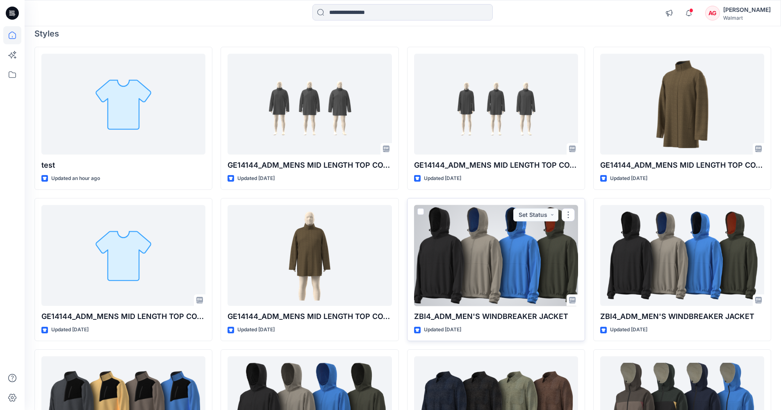
click at [512, 270] on div at bounding box center [496, 255] width 164 height 101
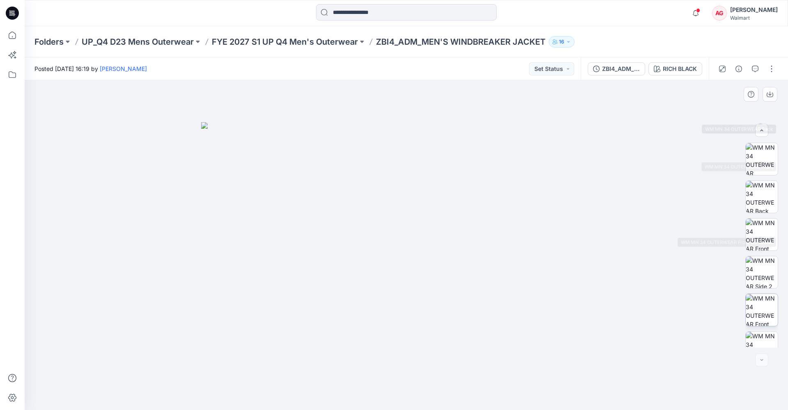
scroll to position [92, 0]
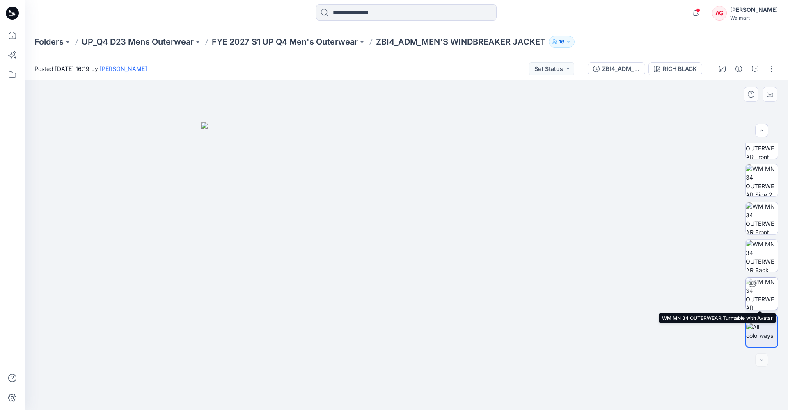
click at [754, 294] on img at bounding box center [761, 294] width 32 height 32
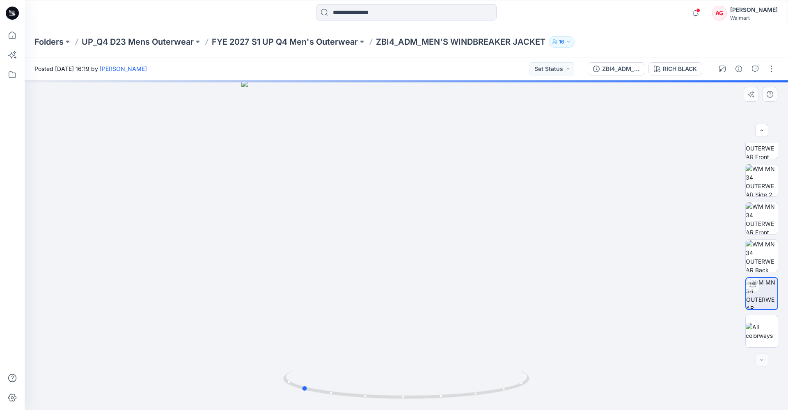
drag, startPoint x: 633, startPoint y: 226, endPoint x: 514, endPoint y: 254, distance: 121.5
click at [514, 255] on div at bounding box center [406, 245] width 763 height 330
click at [768, 217] on img at bounding box center [761, 218] width 32 height 32
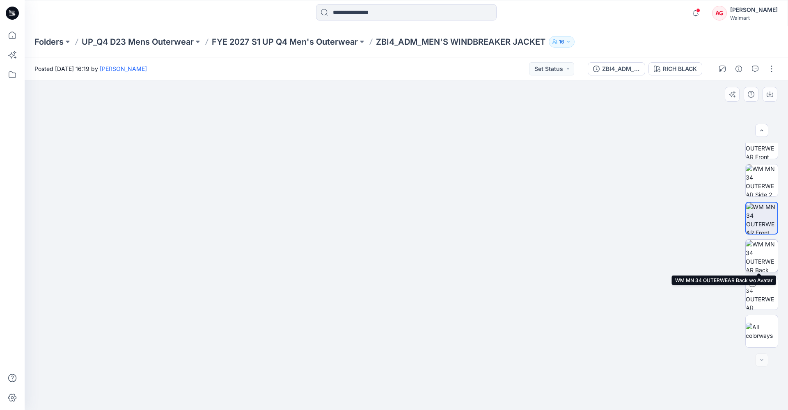
click at [761, 252] on img at bounding box center [761, 256] width 32 height 32
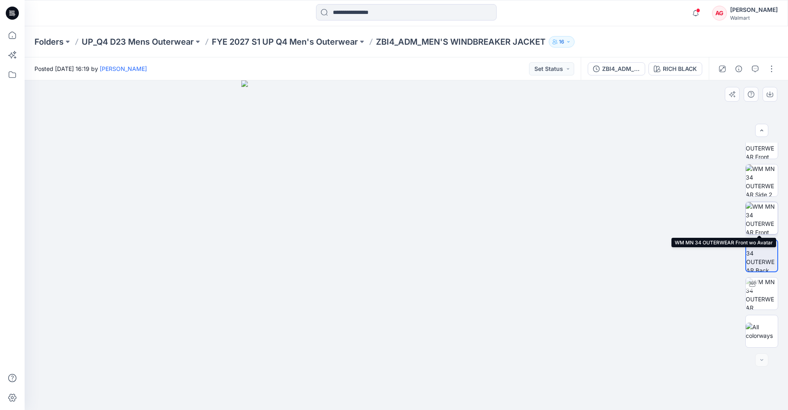
click at [764, 216] on img at bounding box center [761, 218] width 32 height 32
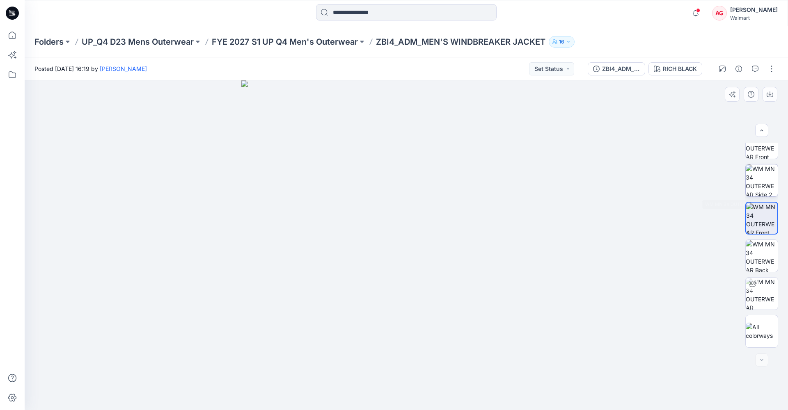
click at [773, 174] on img at bounding box center [761, 180] width 32 height 32
click at [290, 45] on p "FYE 2027 S1 UP Q4 Men's Outerwear" at bounding box center [285, 41] width 146 height 11
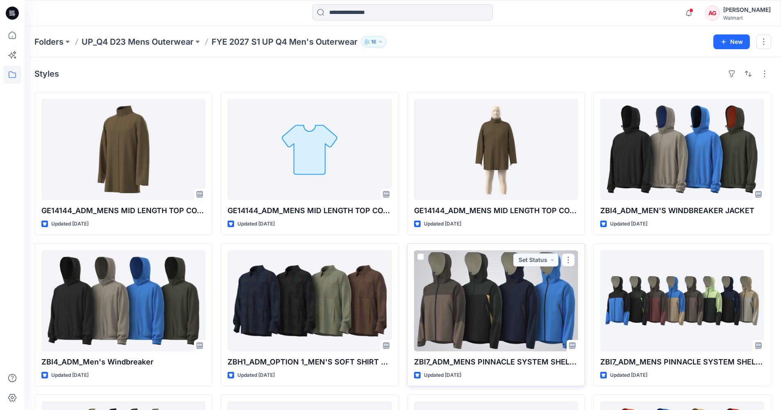
click at [506, 298] on div at bounding box center [496, 300] width 164 height 101
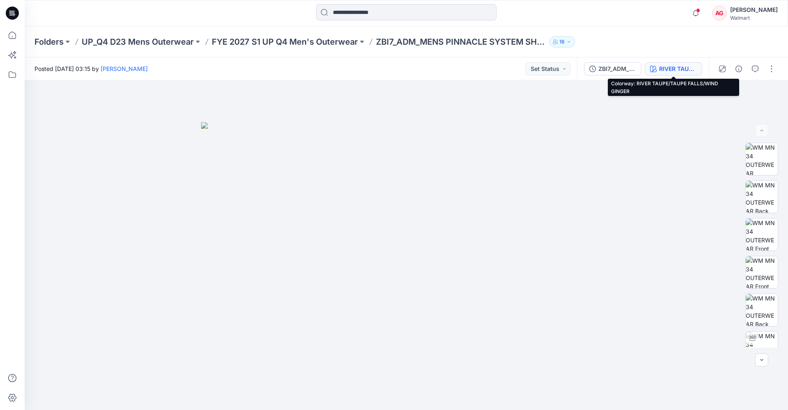
click at [689, 68] on div "RIVER TAUPE/TAUPE FALLS/WIND GINGER" at bounding box center [678, 68] width 38 height 9
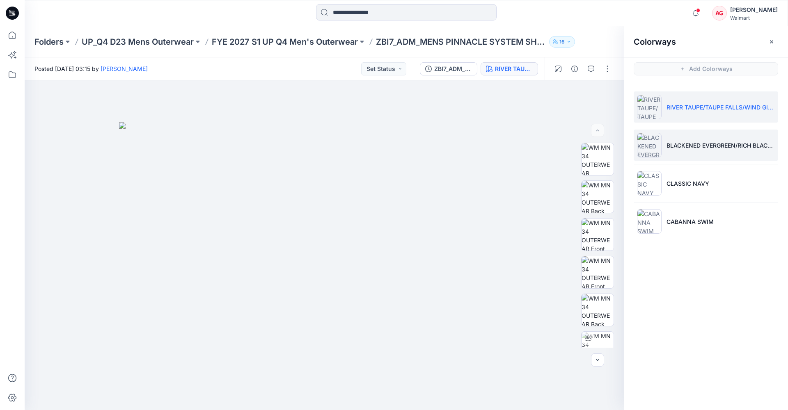
click at [690, 152] on li "BLACKENED EVERGREEN/RICH BLACK/YELLOW DIJON" at bounding box center [705, 145] width 144 height 31
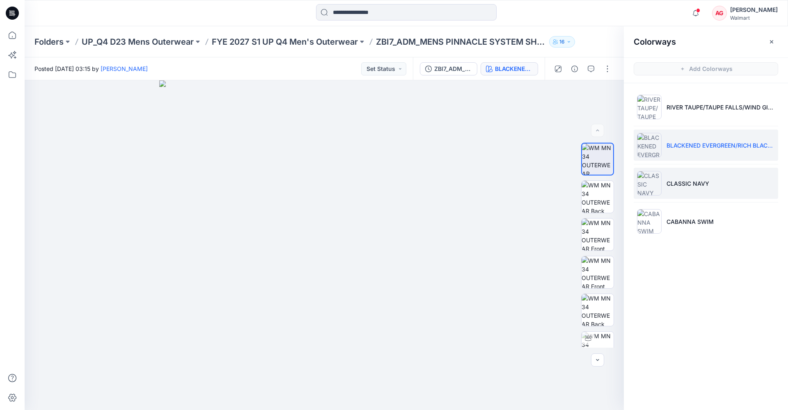
click at [698, 183] on p "CLASSIC NAVY" at bounding box center [687, 183] width 43 height 9
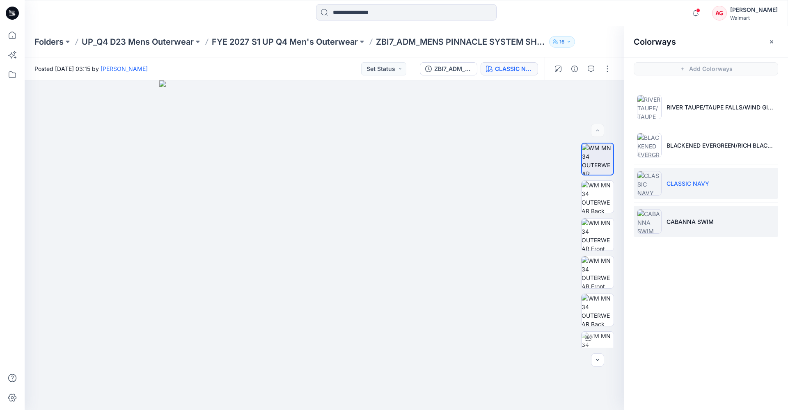
click at [704, 222] on p "CABANNA SWIM" at bounding box center [689, 221] width 47 height 9
click at [772, 41] on icon "button" at bounding box center [771, 41] width 3 height 3
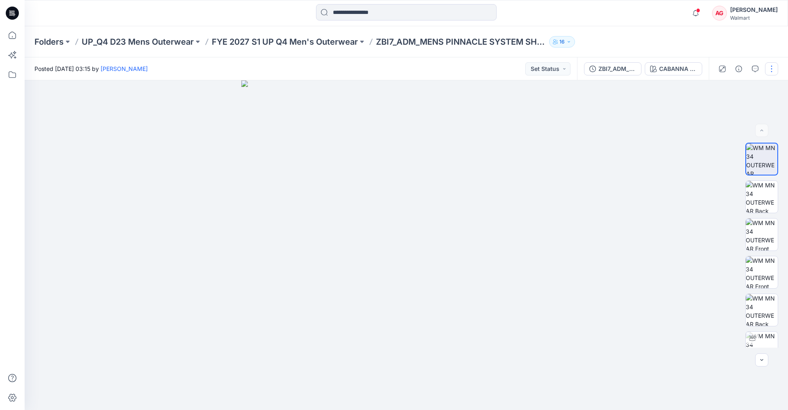
click at [770, 69] on button "button" at bounding box center [771, 68] width 13 height 13
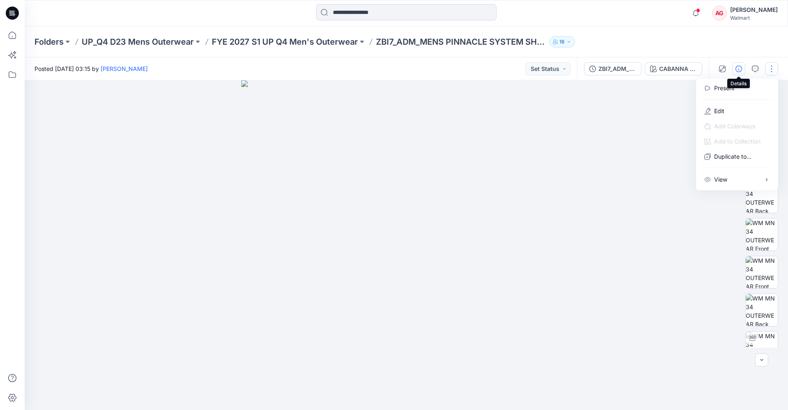
click at [738, 67] on icon "button" at bounding box center [738, 69] width 7 height 7
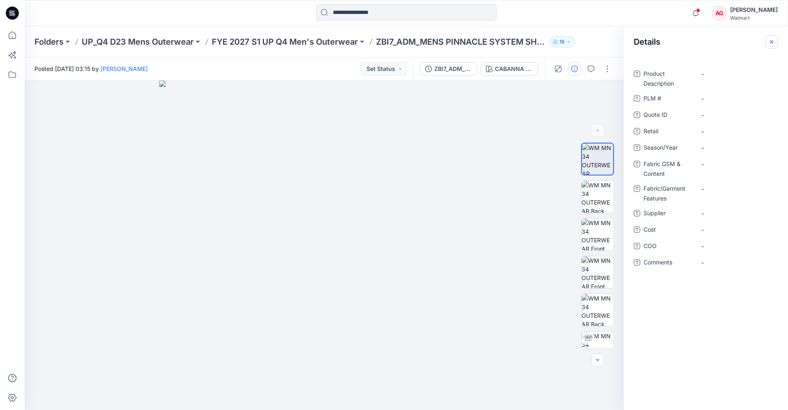
click at [770, 44] on icon "button" at bounding box center [771, 42] width 7 height 7
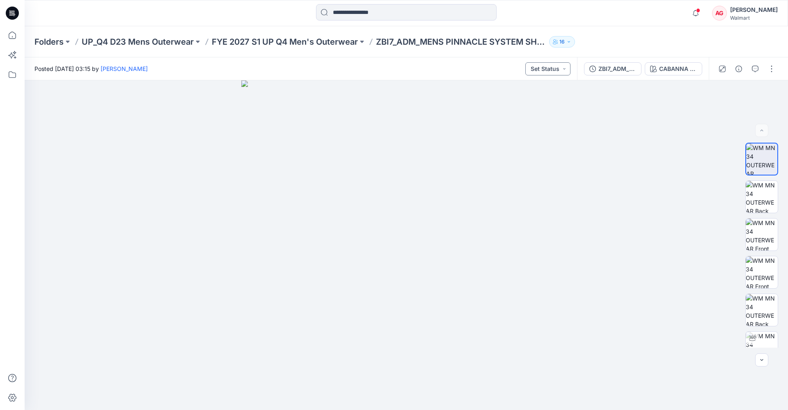
click at [562, 67] on button "Set Status" at bounding box center [547, 68] width 45 height 13
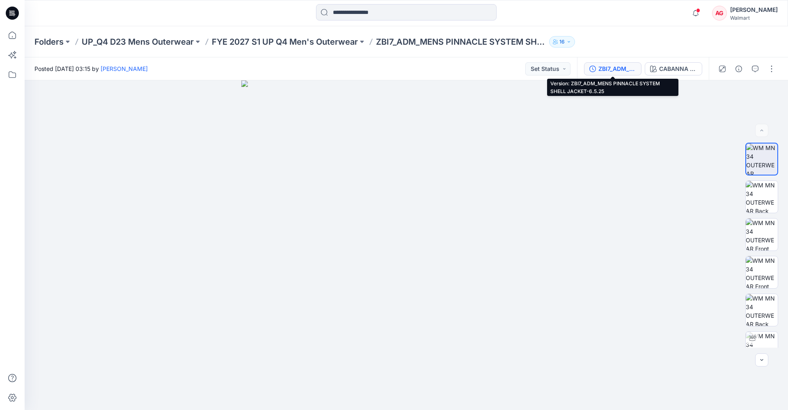
click at [608, 69] on div "ZBI7_ADM_MENS PINNACLE SYSTEM SHELL JACKET-6.5.25" at bounding box center [617, 68] width 38 height 9
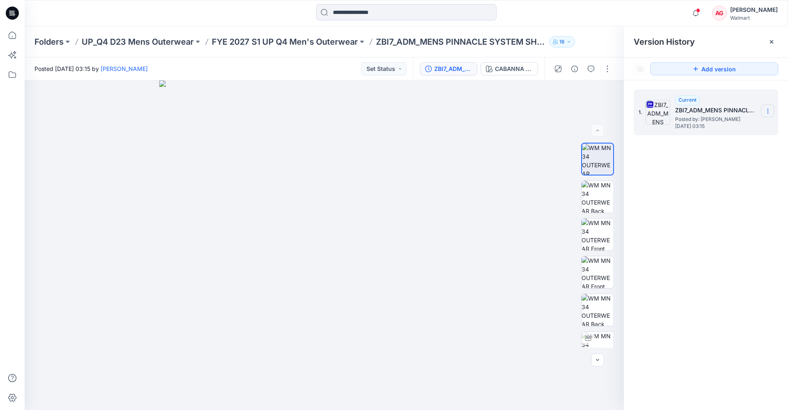
click at [768, 113] on icon at bounding box center [767, 111] width 7 height 7
click at [746, 209] on div "1. Current ZBI7_ADM_MENS PINNACLE SYSTEM SHELL JACKET-6.5.25 Posted by: Andrew …" at bounding box center [706, 251] width 164 height 342
click at [773, 43] on icon at bounding box center [771, 42] width 7 height 7
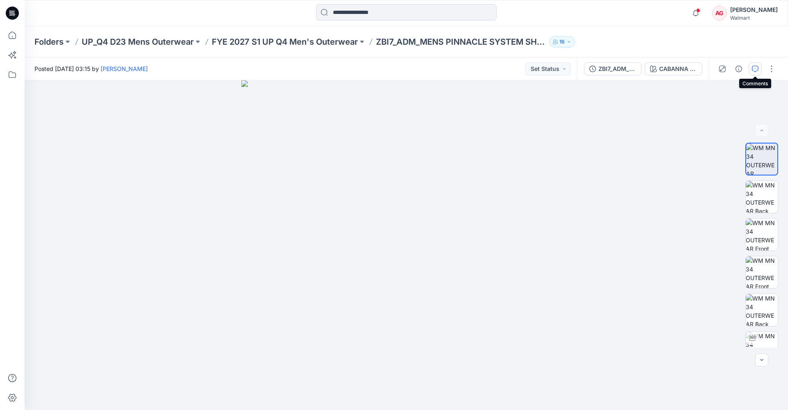
click at [761, 71] on button "button" at bounding box center [754, 68] width 13 height 13
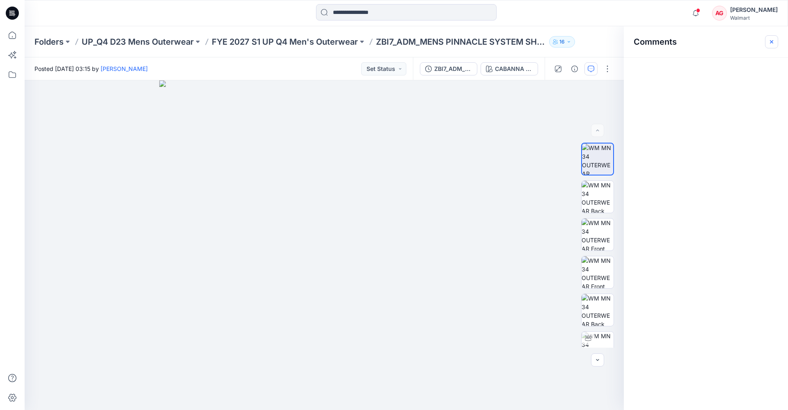
click at [770, 43] on icon "button" at bounding box center [771, 42] width 7 height 7
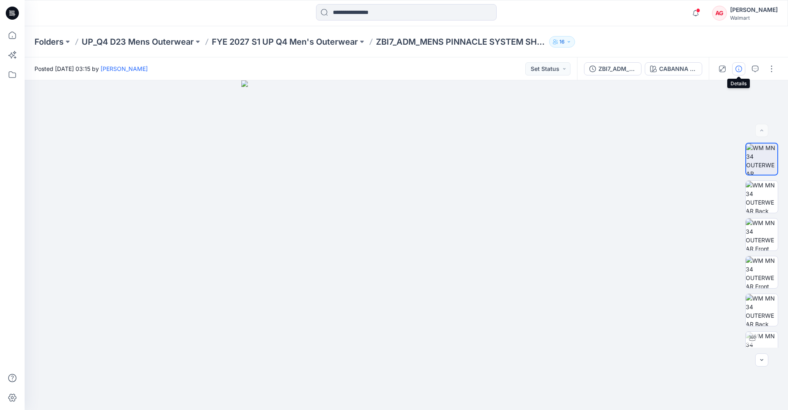
click at [737, 67] on icon "button" at bounding box center [738, 69] width 7 height 7
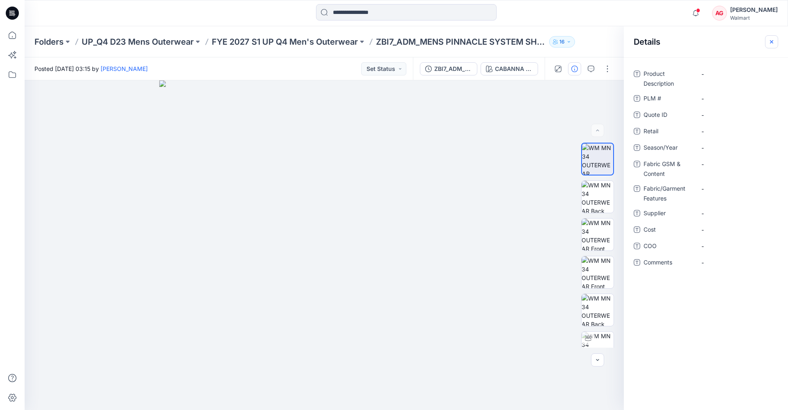
click at [769, 41] on icon "button" at bounding box center [771, 42] width 7 height 7
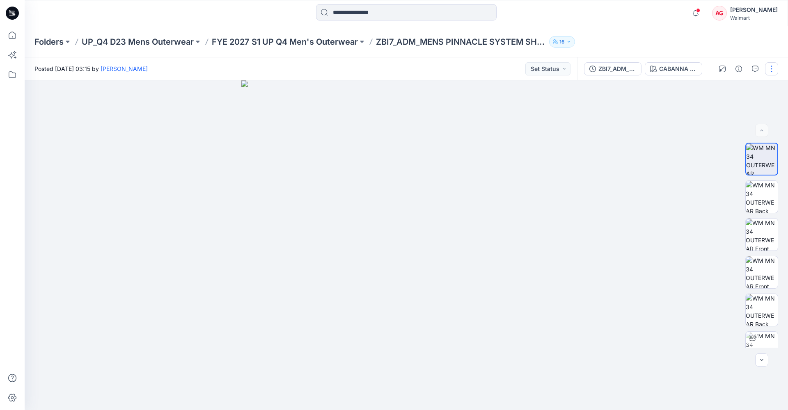
click at [768, 65] on button "button" at bounding box center [771, 68] width 13 height 13
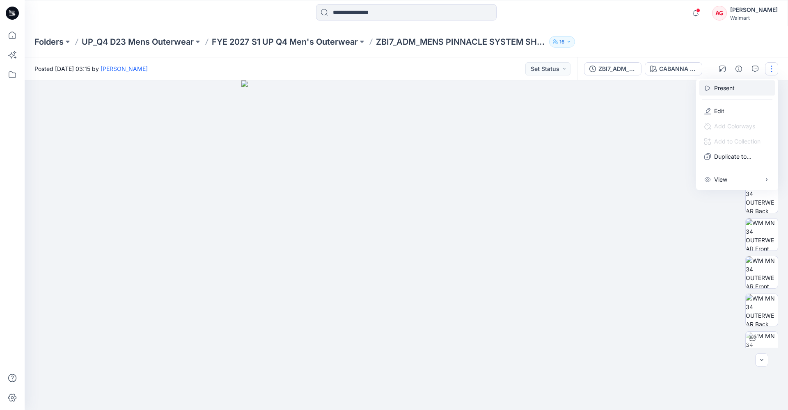
click at [727, 89] on p "Present" at bounding box center [724, 88] width 21 height 9
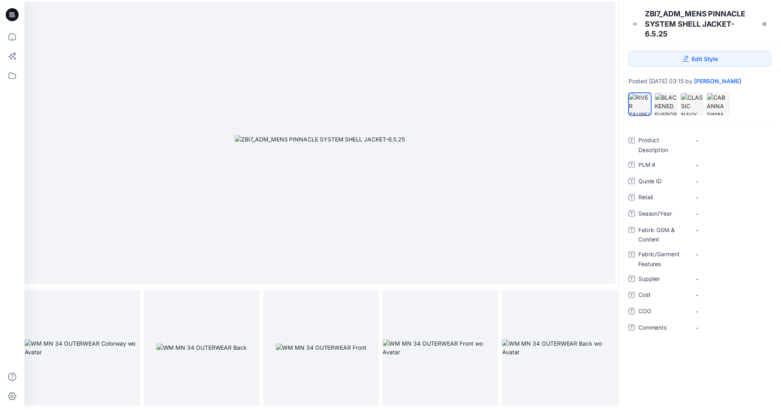
scroll to position [17, 0]
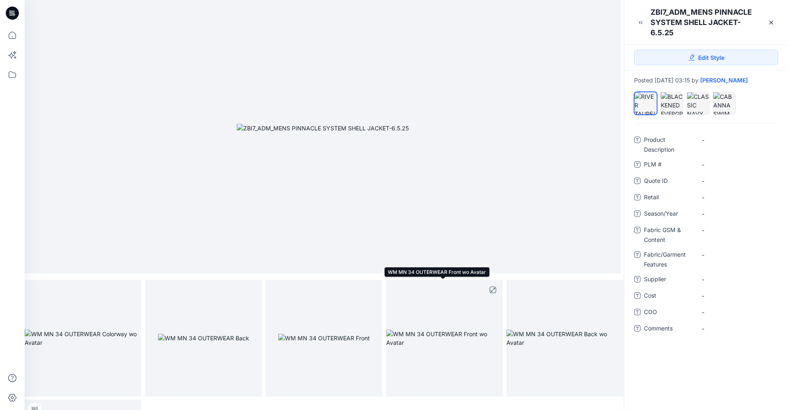
click at [445, 347] on img at bounding box center [444, 338] width 116 height 17
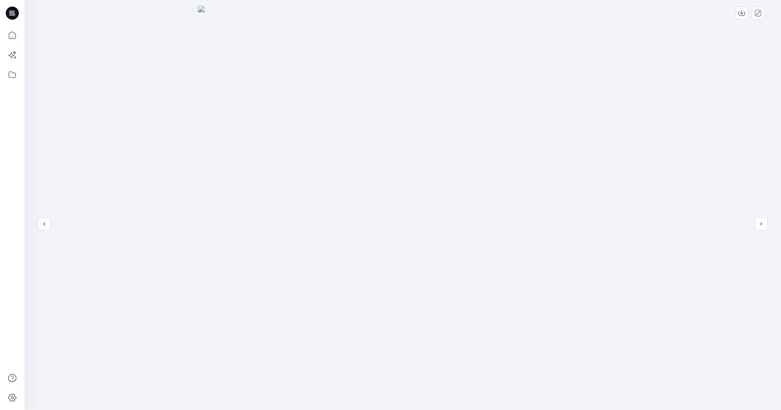
click at [397, 255] on img at bounding box center [403, 214] width 410 height 416
drag, startPoint x: 369, startPoint y: 245, endPoint x: 310, endPoint y: 244, distance: 59.5
click at [310, 244] on img at bounding box center [403, 214] width 410 height 416
click at [758, 224] on button "next" at bounding box center [761, 223] width 13 height 13
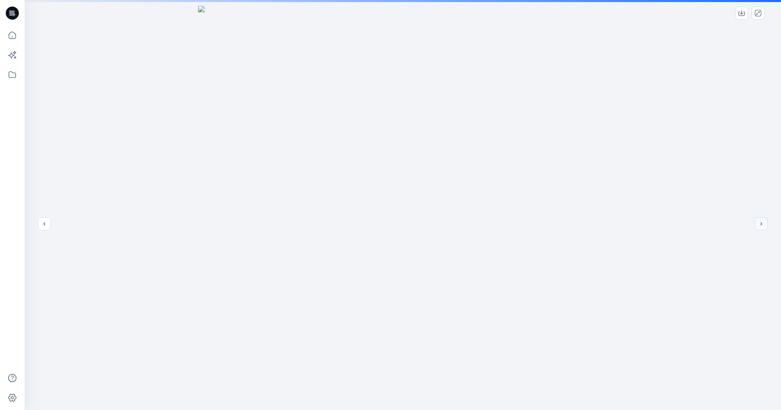
click at [758, 223] on button "next" at bounding box center [761, 223] width 13 height 13
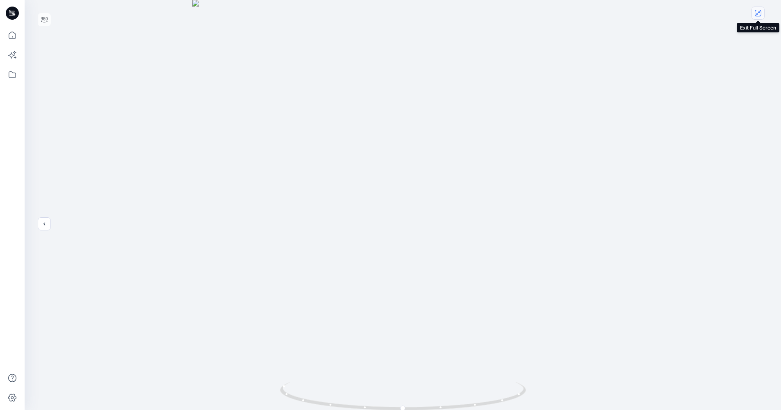
click at [758, 14] on icon "close-full-preview" at bounding box center [758, 13] width 7 height 7
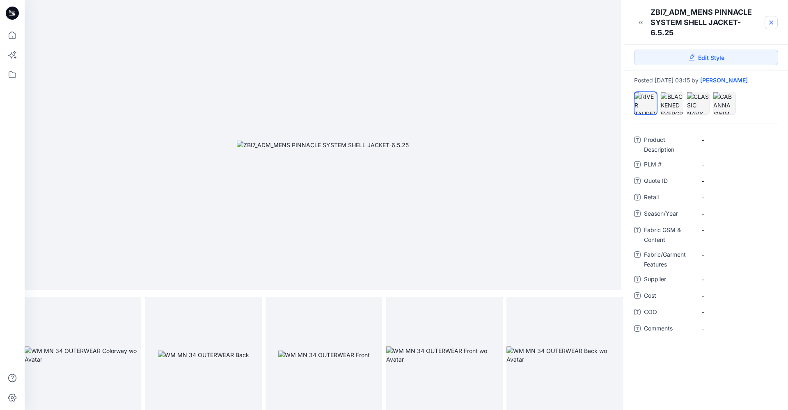
click at [775, 24] on link at bounding box center [770, 22] width 13 height 13
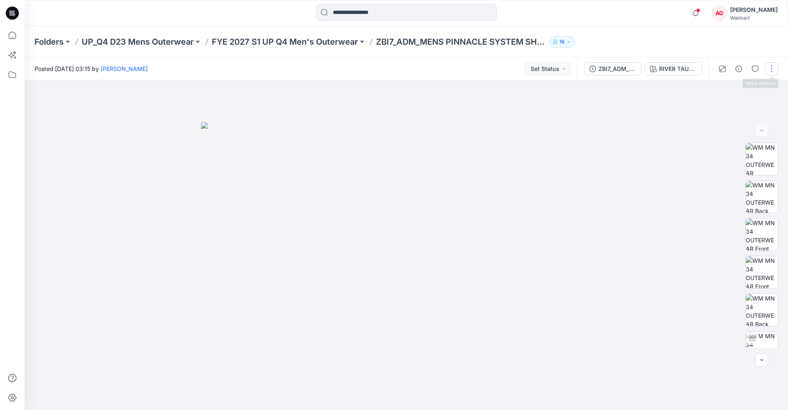
click at [772, 66] on button "button" at bounding box center [771, 68] width 13 height 13
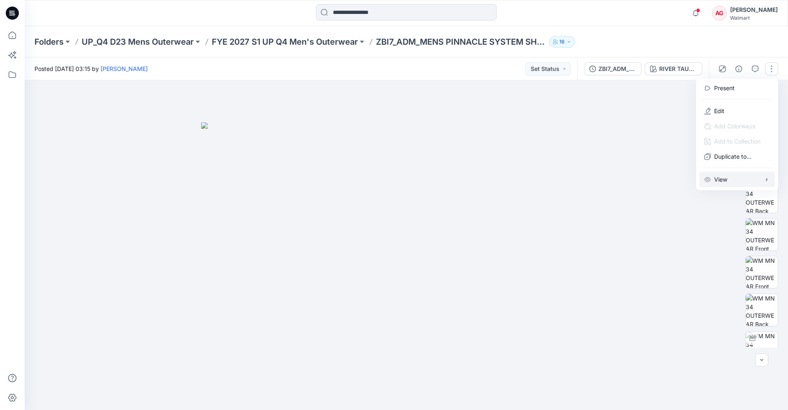
click at [750, 178] on button "View" at bounding box center [736, 179] width 75 height 15
click at [669, 33] on div "Folders UP_Q4 D23 Mens Outerwear FYE 2027 S1 UP Q4 Men's Outerwear ZBI7_ADM_MEN…" at bounding box center [406, 41] width 763 height 31
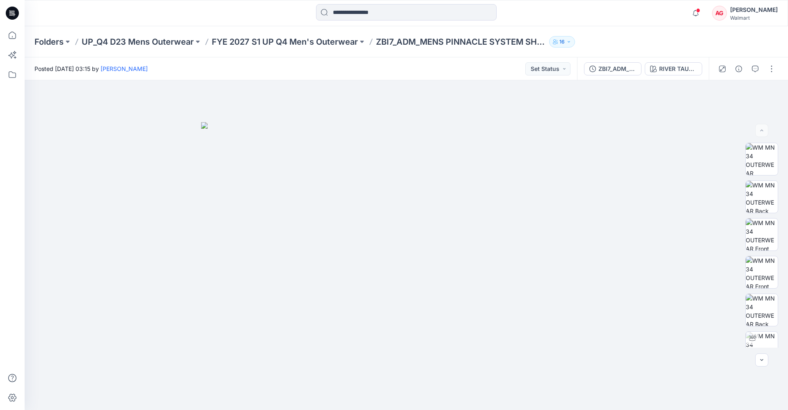
click at [301, 48] on div "Folders UP_Q4 D23 Mens Outerwear FYE 2027 S1 UP Q4 Men's Outerwear ZBI7_ADM_MEN…" at bounding box center [406, 41] width 763 height 31
click at [279, 42] on p "FYE 2027 S1 UP Q4 Men's Outerwear" at bounding box center [285, 41] width 146 height 11
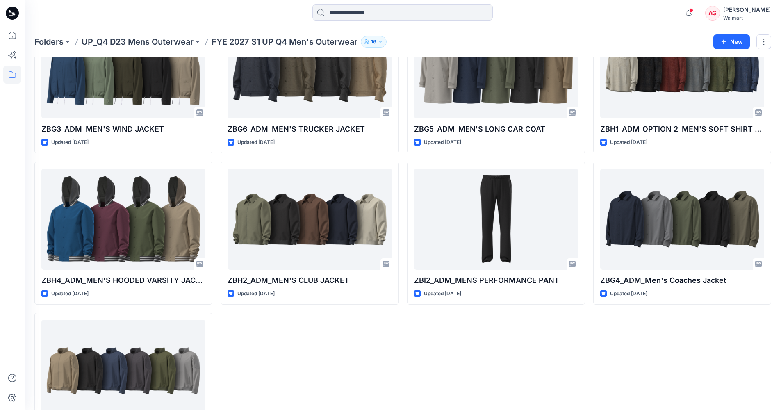
scroll to position [718, 0]
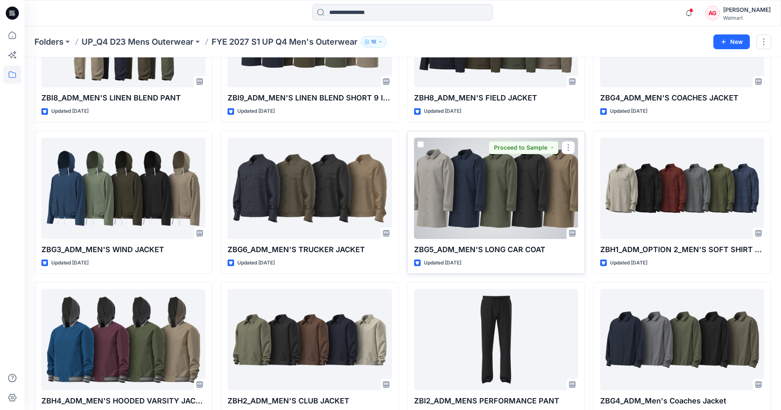
click at [507, 181] on div at bounding box center [496, 188] width 164 height 101
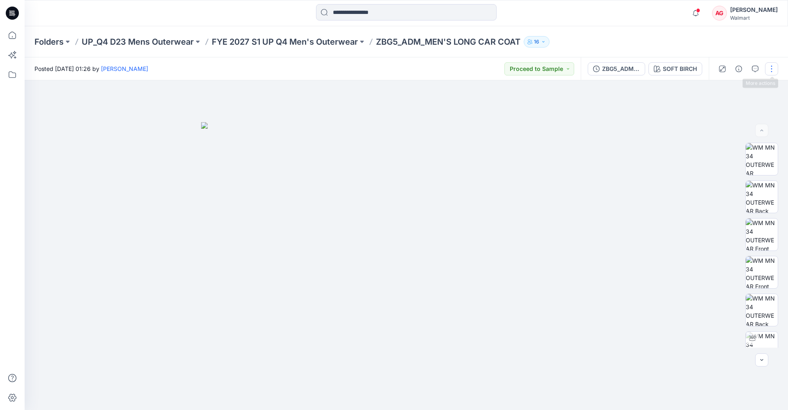
click at [773, 71] on button "button" at bounding box center [771, 68] width 13 height 13
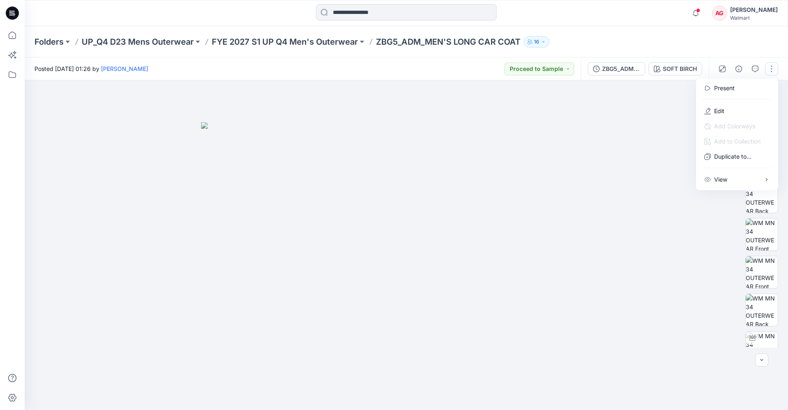
click at [713, 41] on div "Folders UP_Q4 D23 Mens Outerwear FYE 2027 S1 UP Q4 Men's Outerwear ZBG5_ADM_MEN…" at bounding box center [373, 41] width 679 height 11
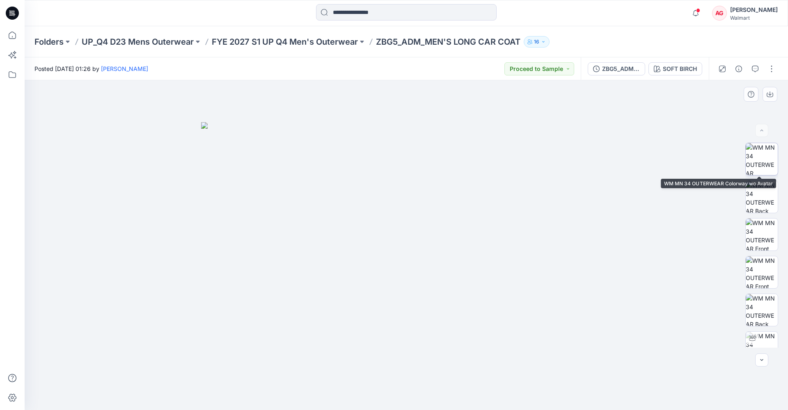
click at [759, 159] on img at bounding box center [761, 159] width 32 height 32
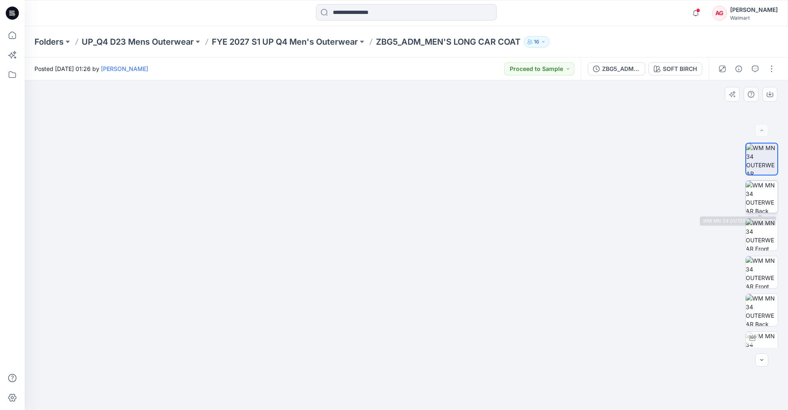
click at [751, 199] on img at bounding box center [761, 197] width 32 height 32
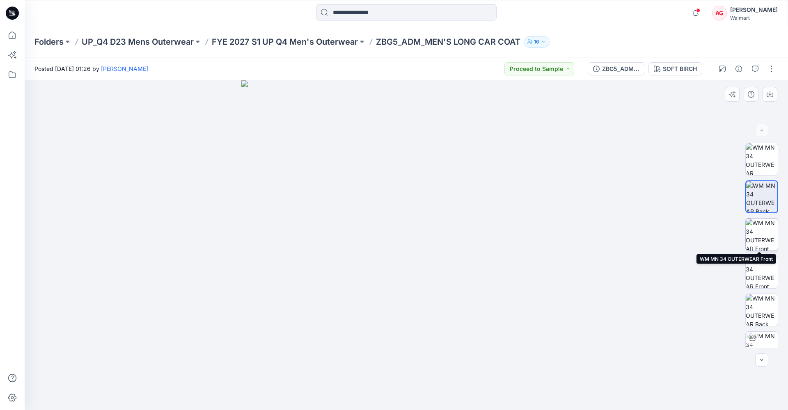
click at [760, 239] on img at bounding box center [761, 235] width 32 height 32
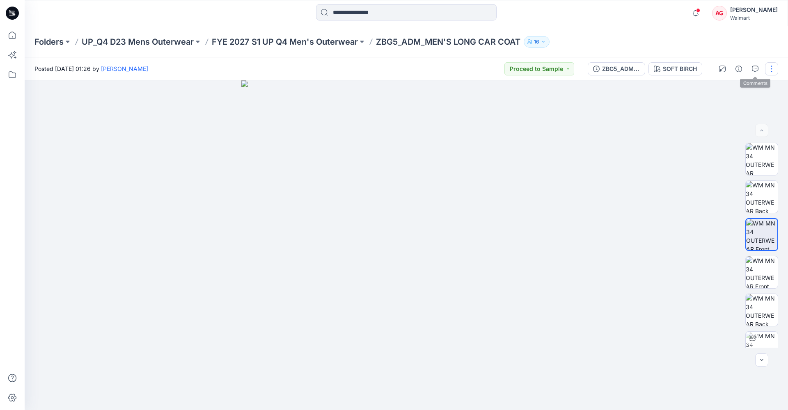
click at [769, 69] on button "button" at bounding box center [771, 68] width 13 height 13
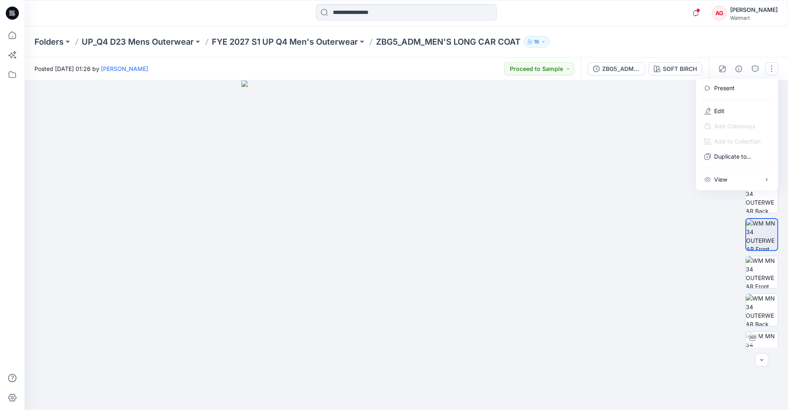
click at [678, 44] on div "Folders UP_Q4 D23 Mens Outerwear FYE 2027 S1 UP Q4 Men's Outerwear ZBG5_ADM_MEN…" at bounding box center [373, 41] width 679 height 11
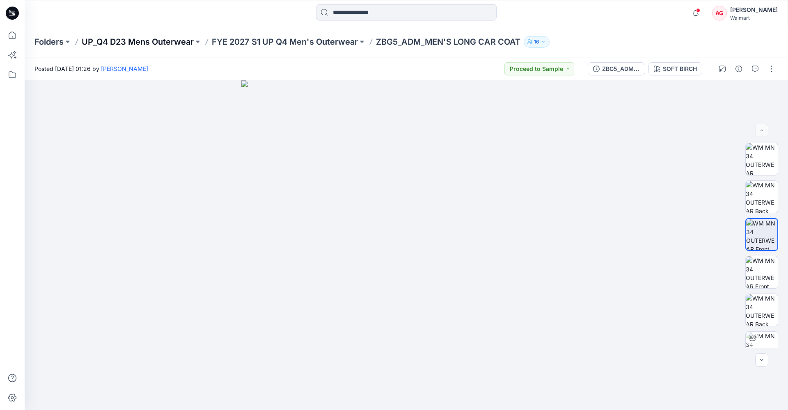
click at [135, 37] on p "UP_Q4 D23 Mens Outerwear" at bounding box center [138, 41] width 112 height 11
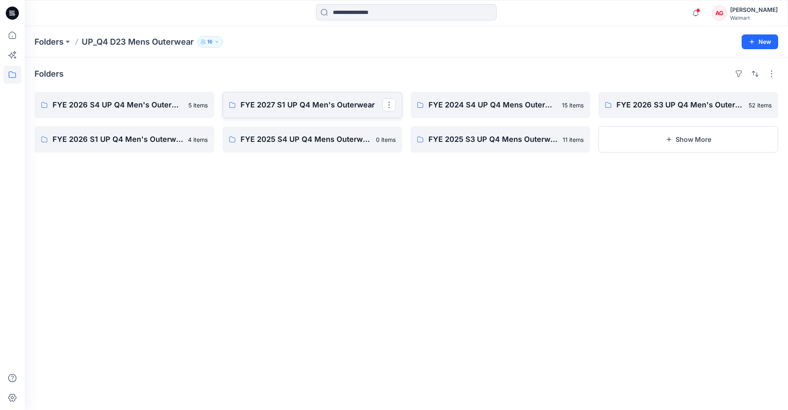
click at [306, 110] on p "FYE 2027 S1 UP Q4 Men's Outerwear" at bounding box center [311, 104] width 142 height 11
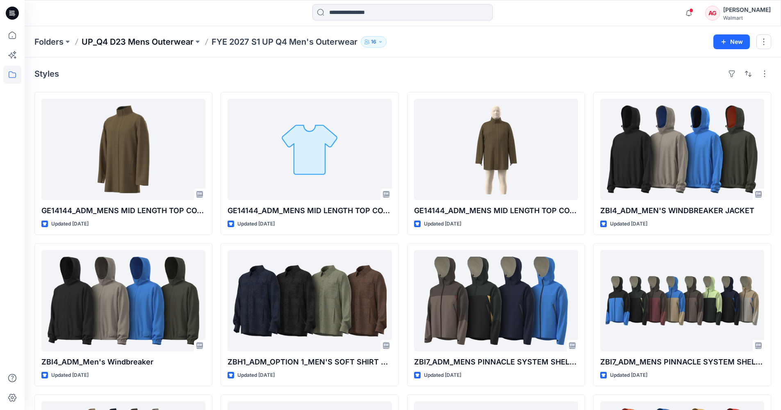
click at [154, 42] on p "UP_Q4 D23 Mens Outerwear" at bounding box center [138, 41] width 112 height 11
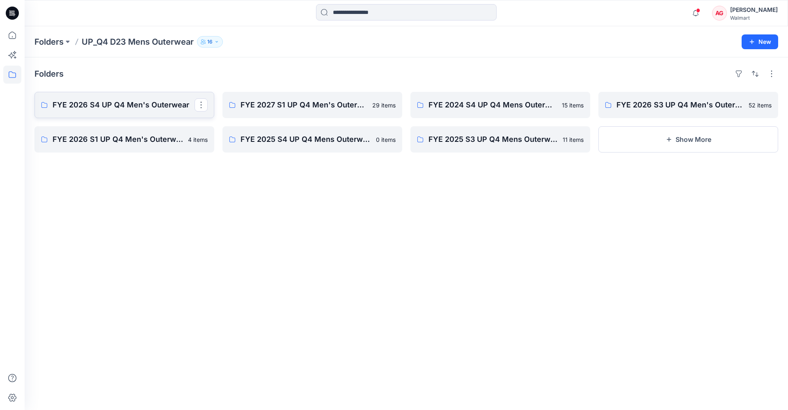
click at [131, 115] on link "FYE 2026 S4 UP Q4 Men's Outerwear" at bounding box center [124, 105] width 180 height 26
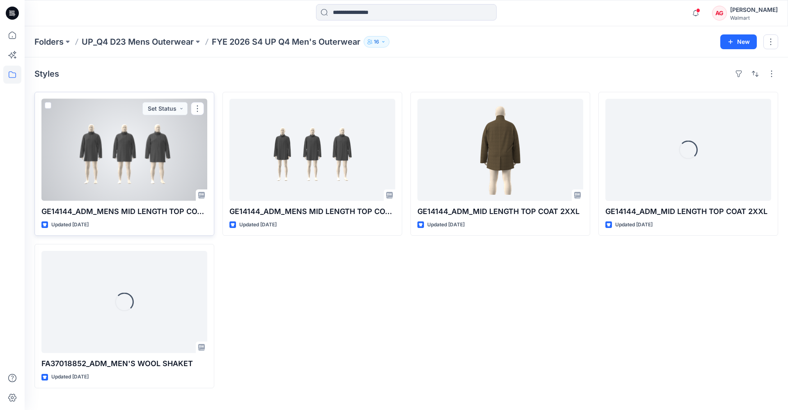
click at [167, 161] on div at bounding box center [124, 150] width 166 height 102
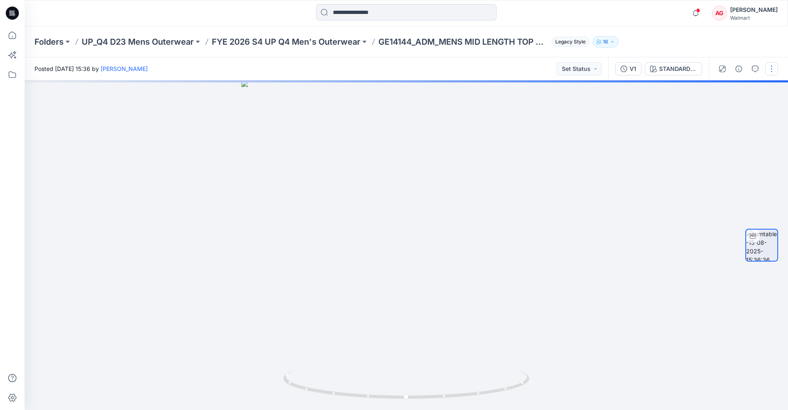
click at [772, 71] on button "button" at bounding box center [771, 68] width 13 height 13
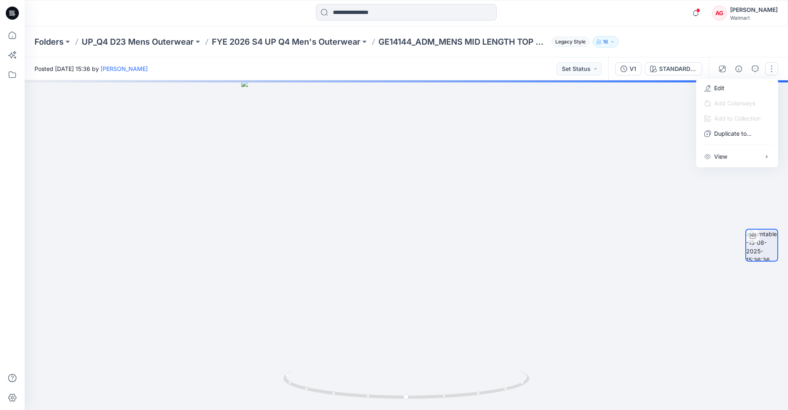
click at [706, 44] on div "Folders UP_Q4 D23 Mens Outerwear FYE 2026 S4 UP Q4 Men's Outerwear GE14144_ADM_…" at bounding box center [373, 41] width 679 height 11
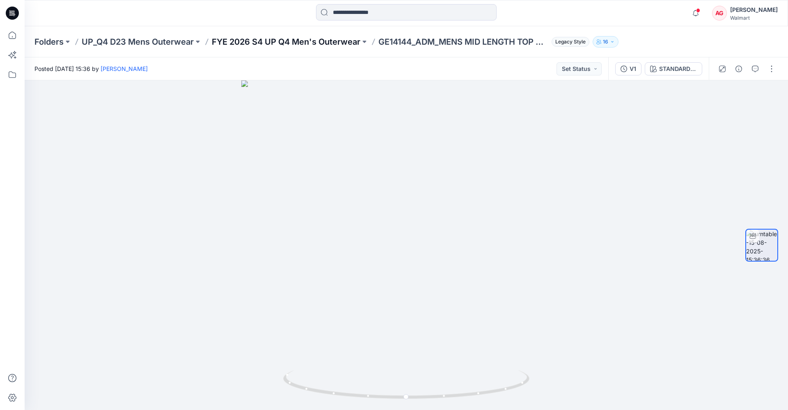
click at [271, 43] on p "FYE 2026 S4 UP Q4 Men's Outerwear" at bounding box center [286, 41] width 148 height 11
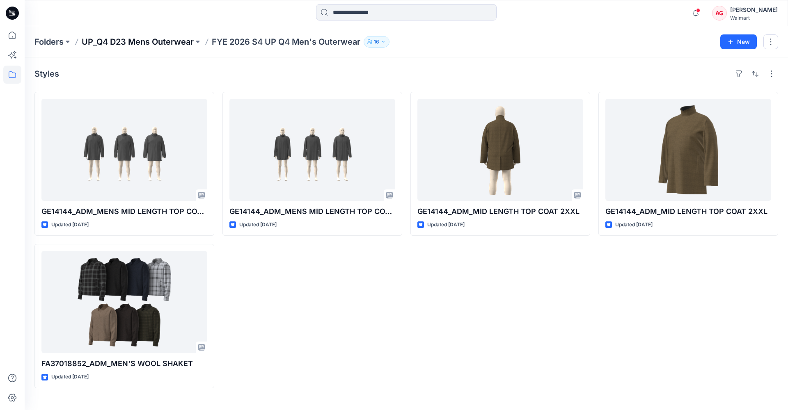
click at [166, 41] on p "UP_Q4 D23 Mens Outerwear" at bounding box center [138, 41] width 112 height 11
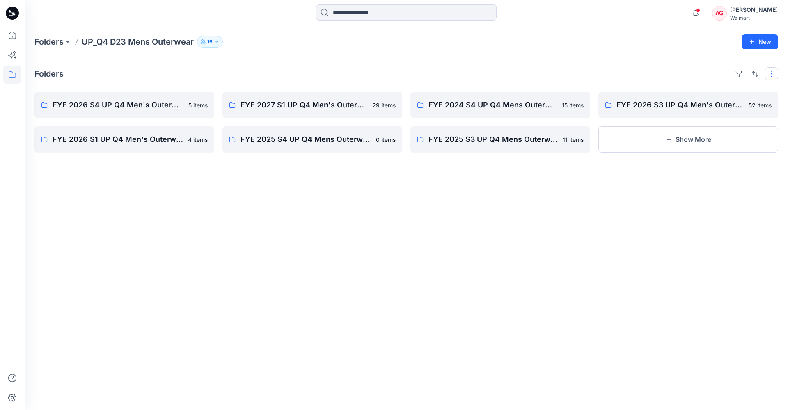
click at [773, 76] on button "button" at bounding box center [771, 73] width 13 height 13
click at [672, 98] on p "Large Grid" at bounding box center [665, 102] width 41 height 10
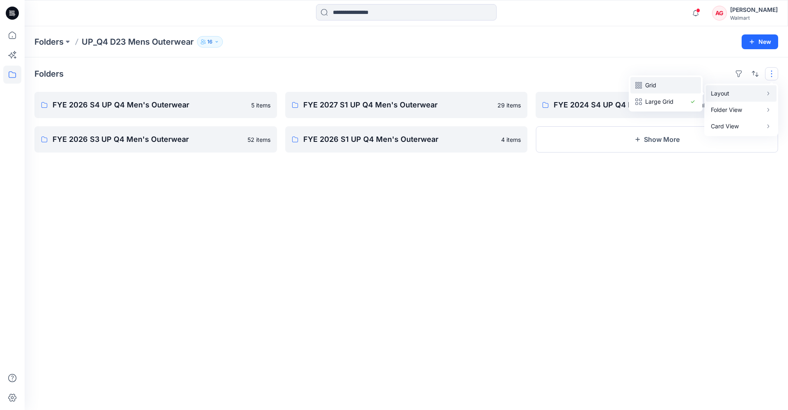
click at [673, 82] on p "Grid" at bounding box center [665, 85] width 41 height 10
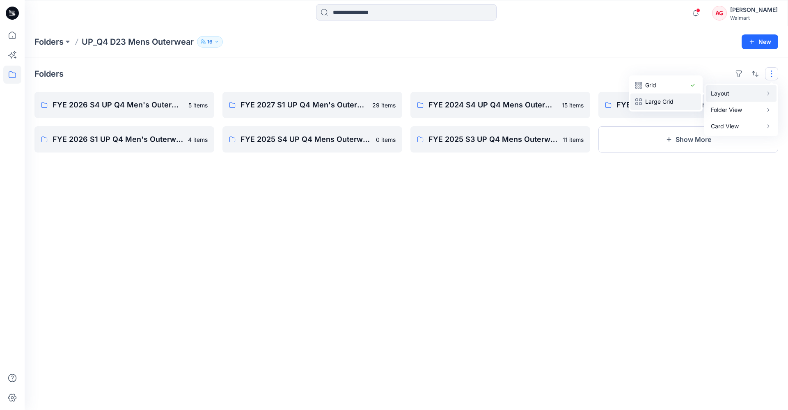
click at [676, 97] on p "Large Grid" at bounding box center [665, 102] width 41 height 10
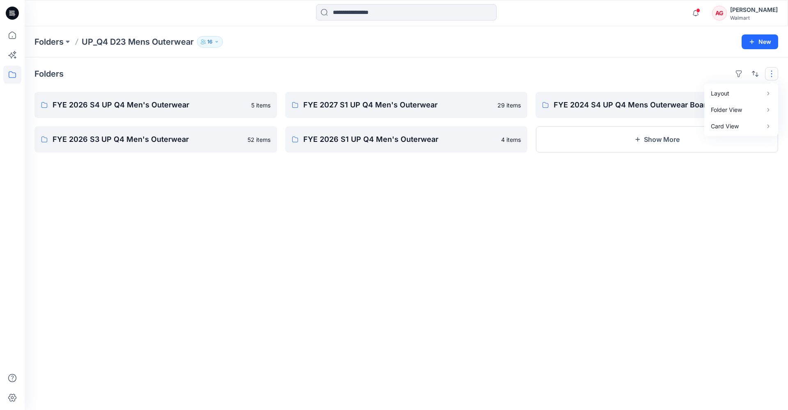
click at [488, 175] on div "Folders Layout Grid Large Grid Folder View Compact Card Card View Card Info FYE…" at bounding box center [406, 233] width 763 height 353
click at [616, 144] on button "Show More" at bounding box center [656, 139] width 242 height 26
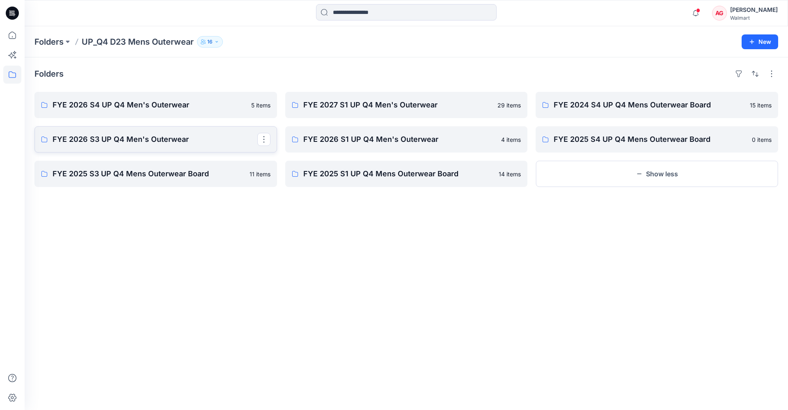
click at [175, 137] on p "FYE 2026 S3 UP Q4 Men's Outerwear" at bounding box center [155, 139] width 205 height 11
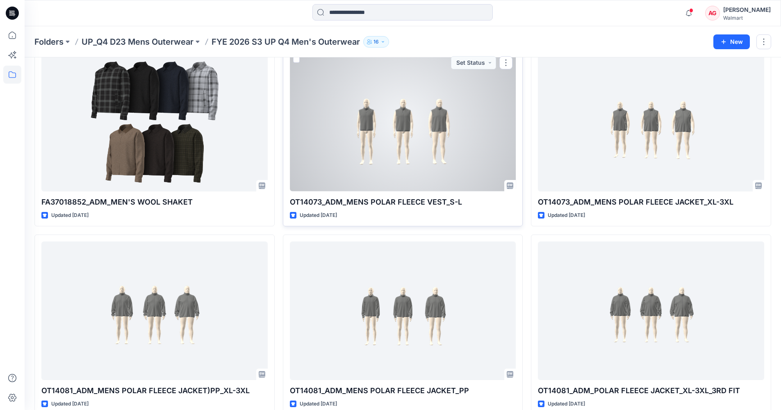
scroll to position [292, 0]
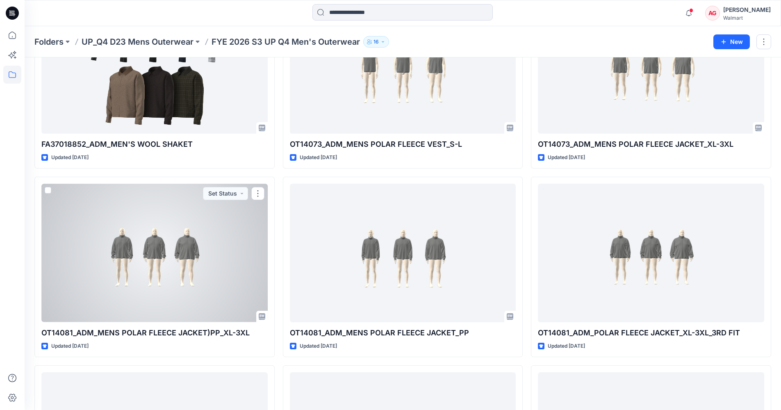
click at [200, 259] on div at bounding box center [154, 253] width 226 height 139
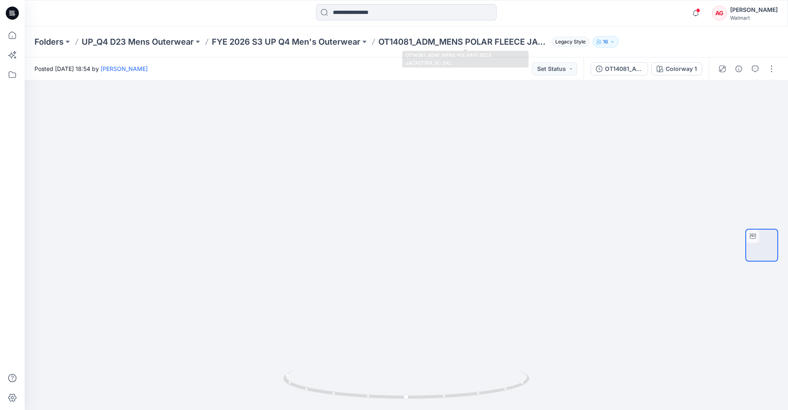
click at [388, 44] on p "OT14081_ADM_MENS POLAR FLEECE JACKET)PP_XL-3XL" at bounding box center [463, 41] width 170 height 11
click at [330, 42] on p "FYE 2026 S3 UP Q4 Men's Outerwear" at bounding box center [286, 41] width 148 height 11
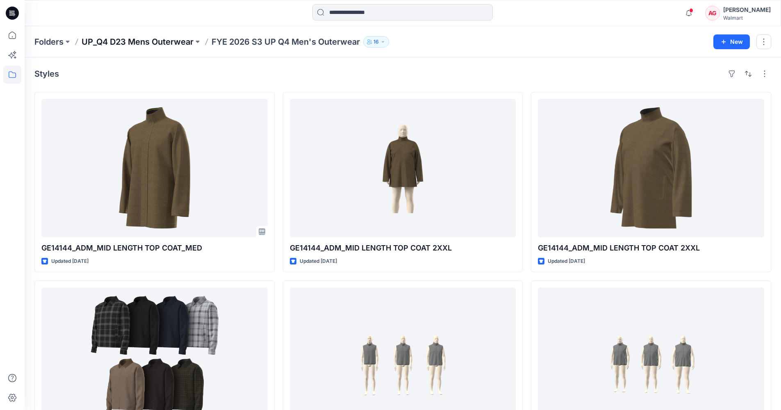
click at [139, 47] on p "UP_Q4 D23 Mens Outerwear" at bounding box center [138, 41] width 112 height 11
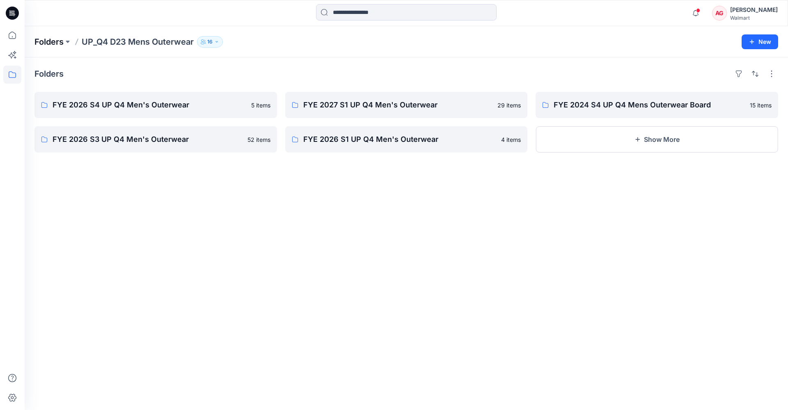
click at [47, 43] on p "Folders" at bounding box center [48, 41] width 29 height 11
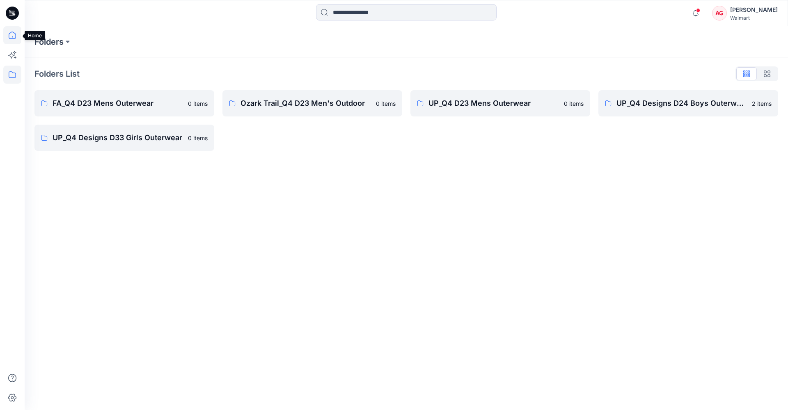
click at [7, 34] on icon at bounding box center [12, 35] width 18 height 18
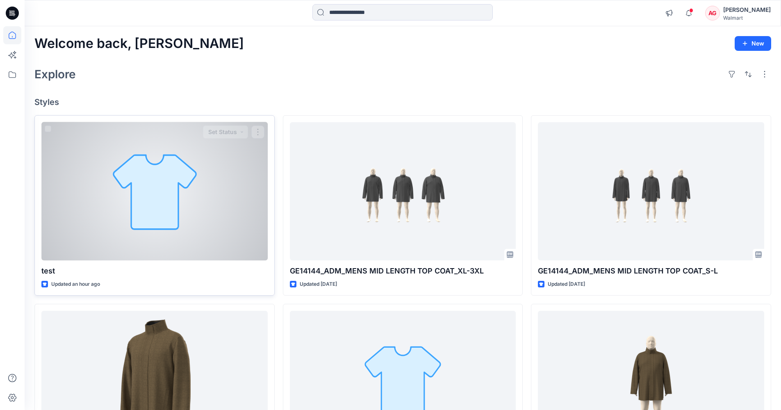
scroll to position [49, 0]
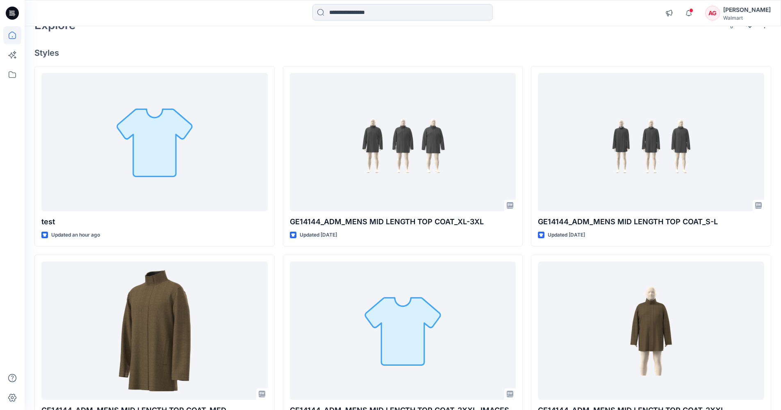
click at [296, 1] on div "Notifications Your style GE14144_ADM_MENS MID LENGTH TOP COAT_XL-3XL has been u…" at bounding box center [403, 13] width 757 height 26
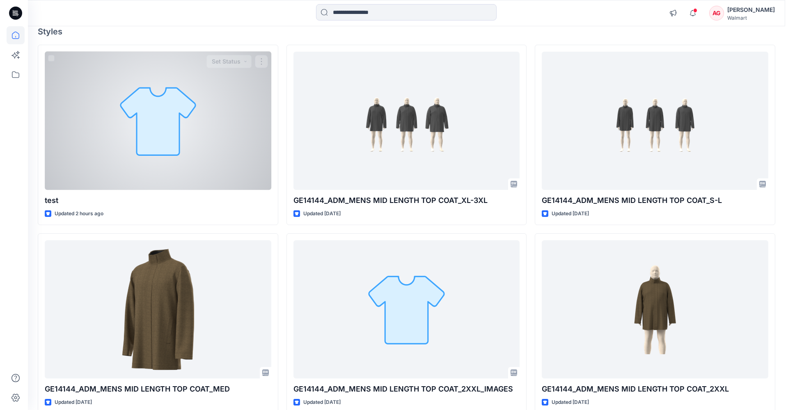
scroll to position [0, 0]
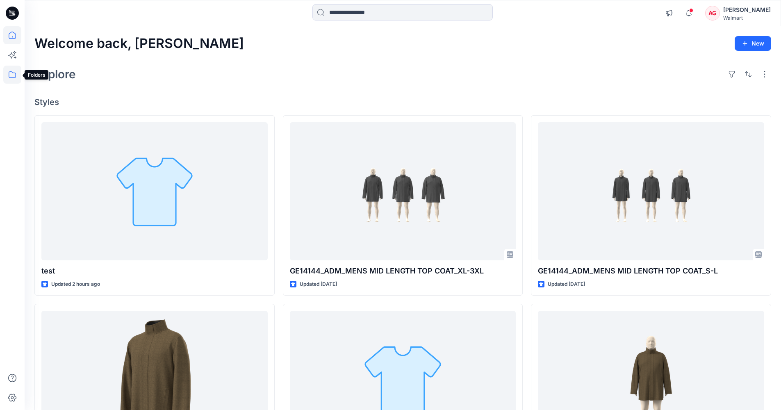
click at [12, 76] on icon at bounding box center [12, 75] width 18 height 18
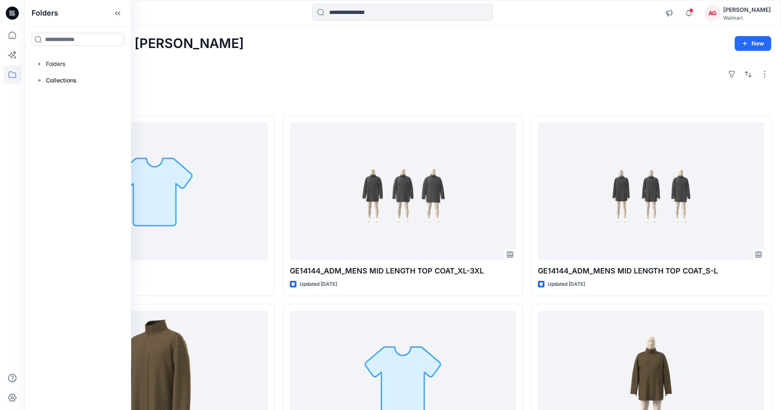
click at [11, 18] on icon at bounding box center [12, 13] width 13 height 13
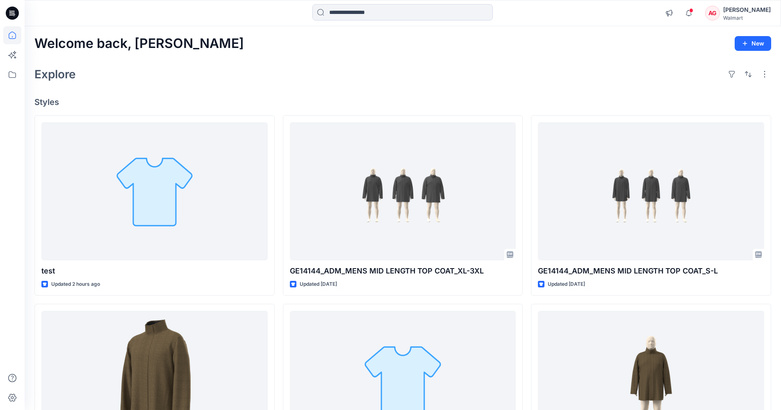
click at [13, 17] on icon at bounding box center [12, 13] width 13 height 13
click at [8, 35] on icon at bounding box center [12, 35] width 18 height 18
click at [13, 79] on icon at bounding box center [12, 75] width 18 height 18
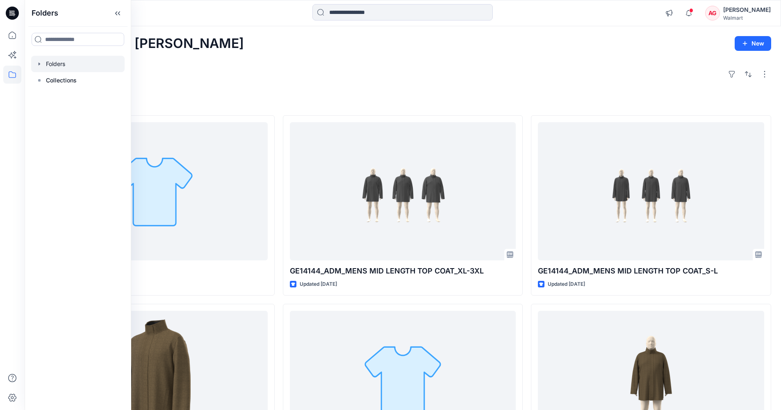
click at [60, 66] on div at bounding box center [78, 64] width 94 height 16
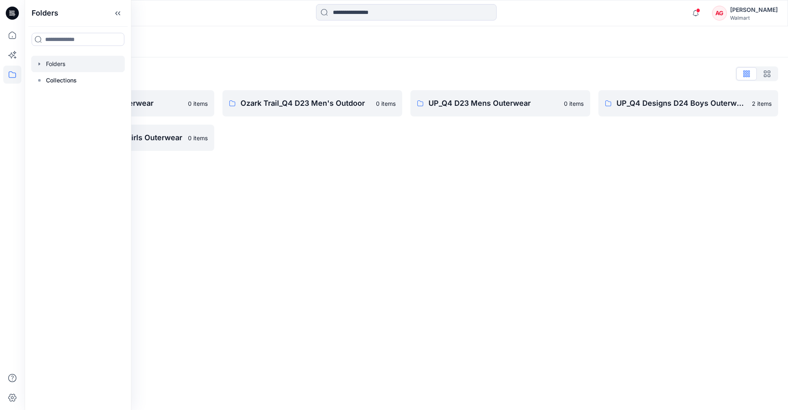
click at [40, 63] on icon "button" at bounding box center [39, 64] width 7 height 7
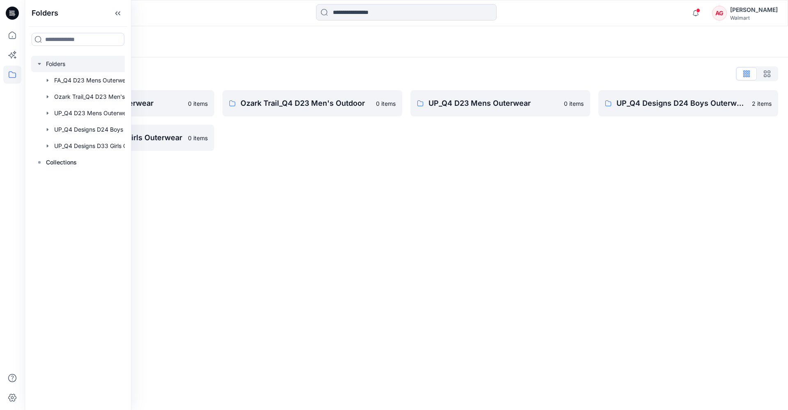
click at [40, 63] on icon "button" at bounding box center [39, 64] width 3 height 2
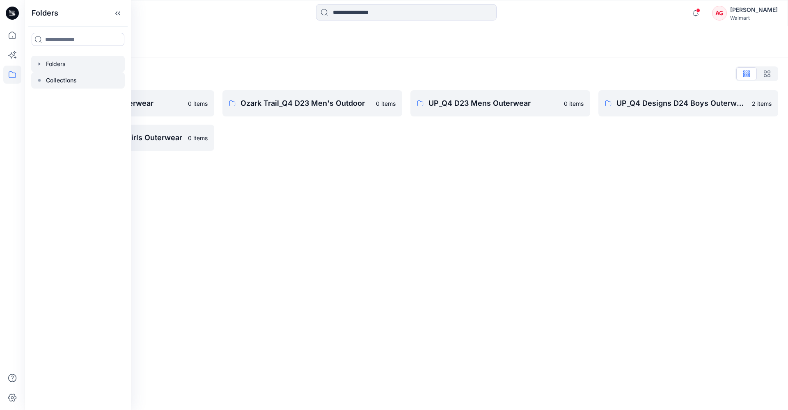
click at [42, 81] on icon at bounding box center [39, 80] width 7 height 7
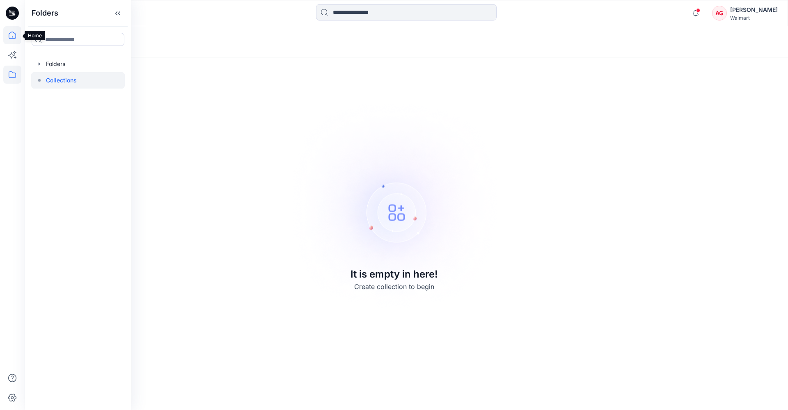
click at [17, 41] on icon at bounding box center [12, 35] width 18 height 18
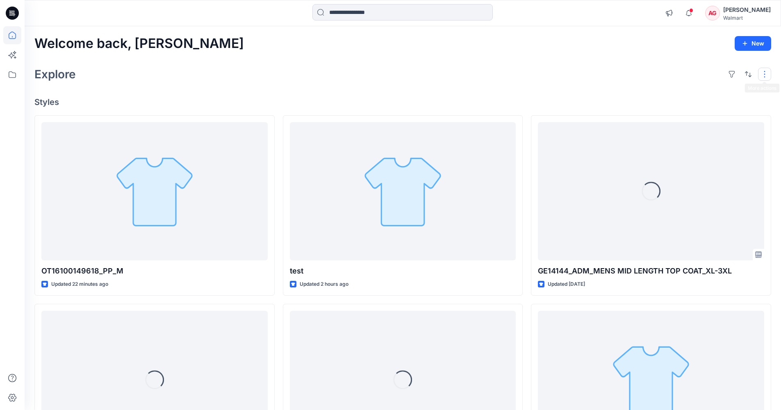
click at [766, 73] on button "button" at bounding box center [764, 74] width 13 height 13
click at [521, 79] on div "Explore Layout Grid Large Grid Folder View Compact Card Card View Card Info" at bounding box center [402, 74] width 737 height 20
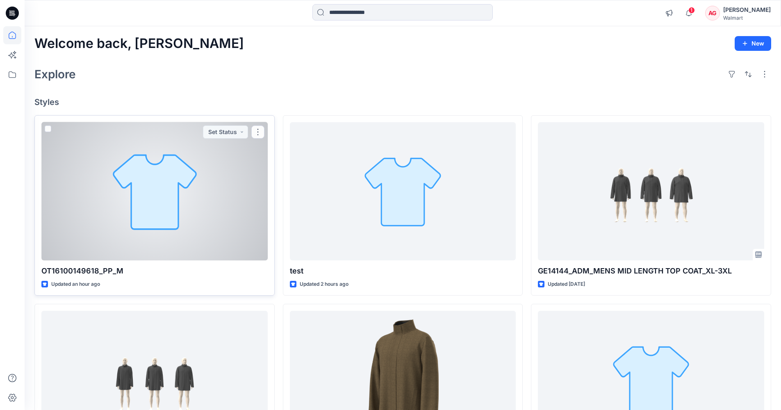
click at [210, 176] on div at bounding box center [154, 191] width 226 height 139
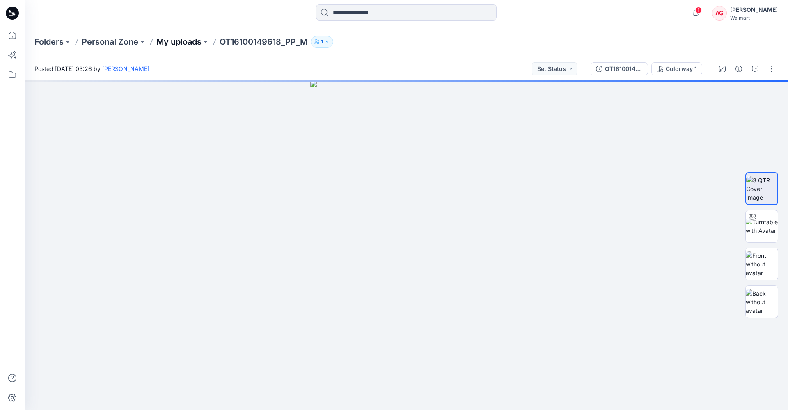
click at [170, 39] on p "My uploads" at bounding box center [178, 41] width 45 height 11
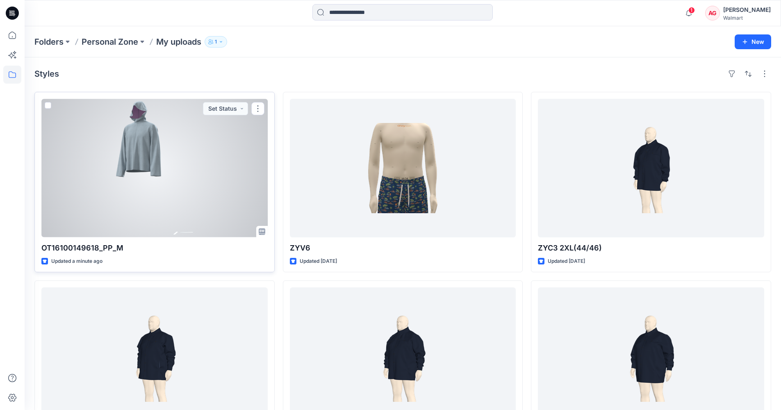
click at [211, 157] on div at bounding box center [154, 168] width 226 height 139
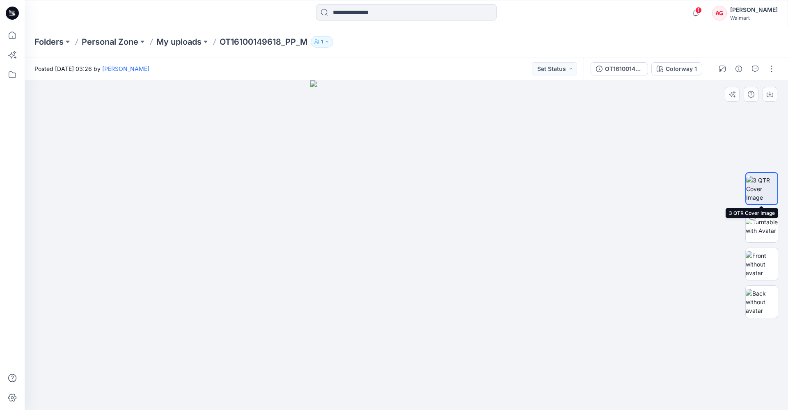
drag, startPoint x: 761, startPoint y: 230, endPoint x: 765, endPoint y: 178, distance: 52.3
click at [765, 178] on div at bounding box center [761, 245] width 33 height 205
click at [759, 228] on img at bounding box center [761, 226] width 32 height 17
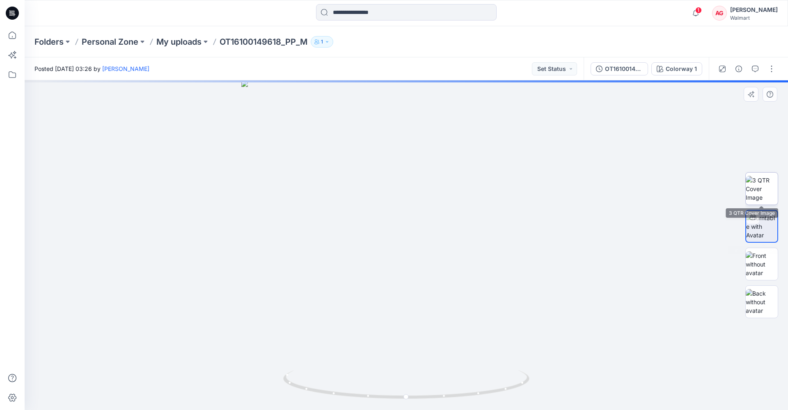
click at [760, 179] on img at bounding box center [761, 189] width 32 height 26
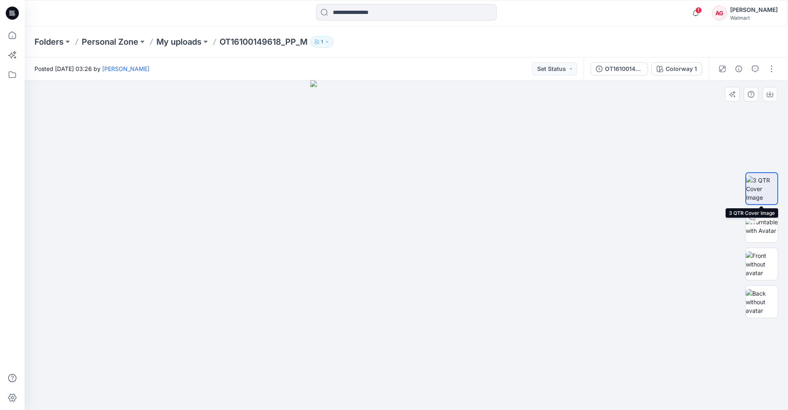
click at [757, 193] on img at bounding box center [761, 189] width 31 height 26
click at [771, 69] on button "button" at bounding box center [771, 68] width 13 height 13
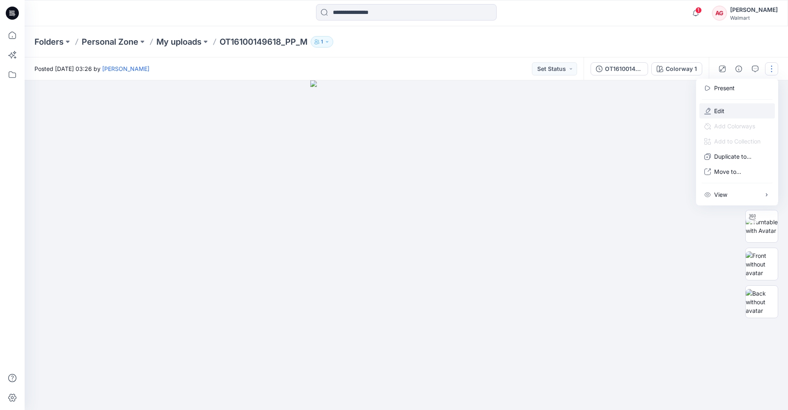
click at [726, 105] on button "Edit" at bounding box center [736, 110] width 75 height 15
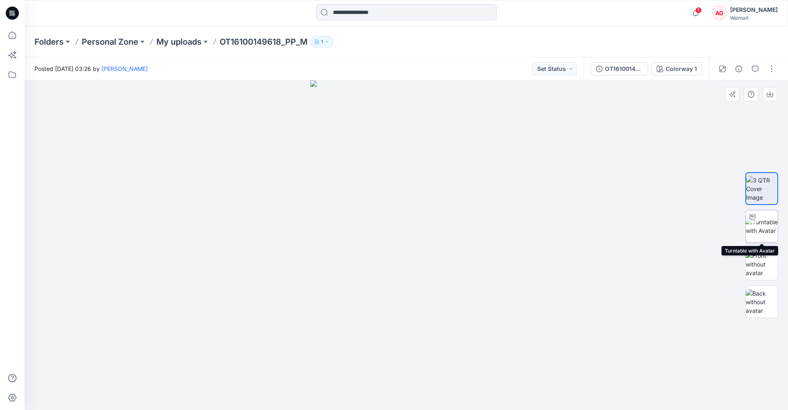
click at [760, 228] on img at bounding box center [761, 226] width 32 height 17
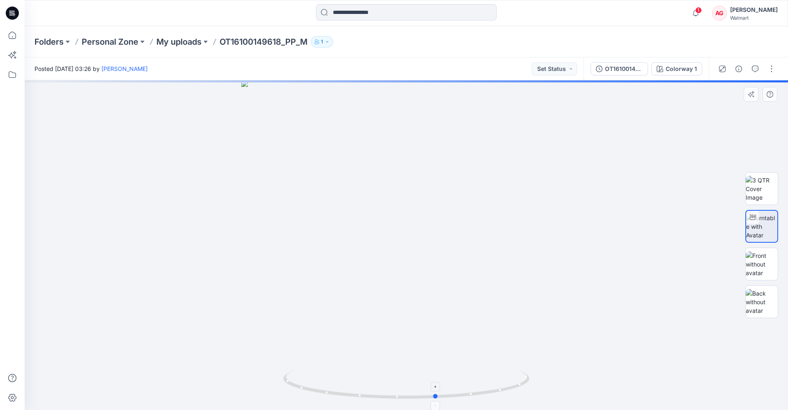
drag, startPoint x: 446, startPoint y: 395, endPoint x: 478, endPoint y: 391, distance: 32.7
click at [478, 391] on icon at bounding box center [407, 385] width 248 height 31
click at [769, 266] on img at bounding box center [761, 264] width 32 height 26
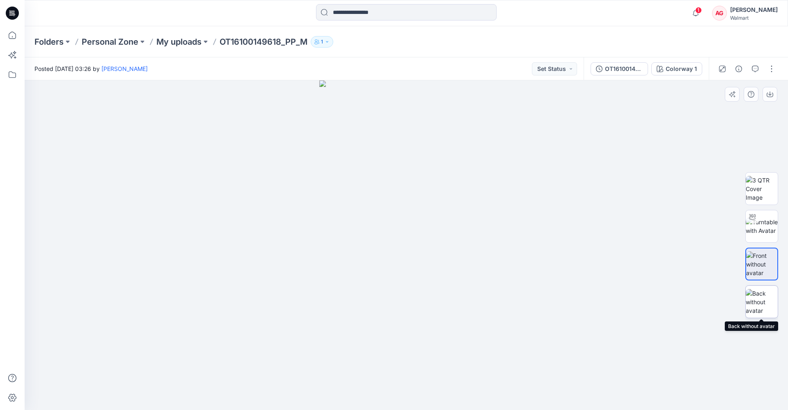
click at [747, 301] on img at bounding box center [761, 302] width 32 height 26
click at [388, 180] on img at bounding box center [405, 245] width 147 height 330
drag, startPoint x: 388, startPoint y: 180, endPoint x: 373, endPoint y: 320, distance: 139.8
click at [373, 320] on img at bounding box center [406, 245] width 222 height 330
click at [177, 42] on p "My uploads" at bounding box center [178, 41] width 45 height 11
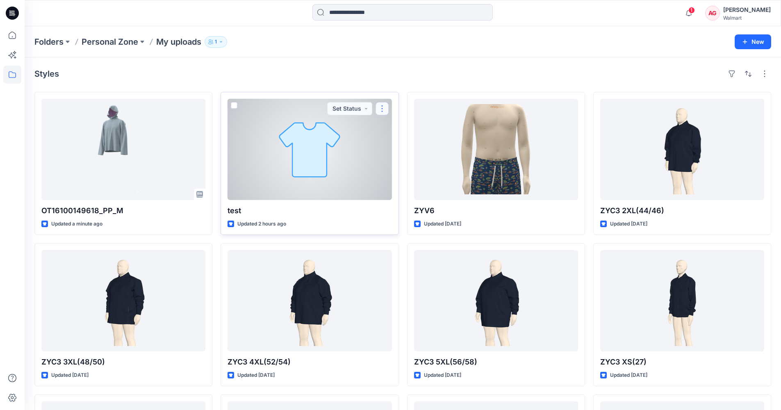
click at [380, 110] on button "button" at bounding box center [382, 108] width 13 height 13
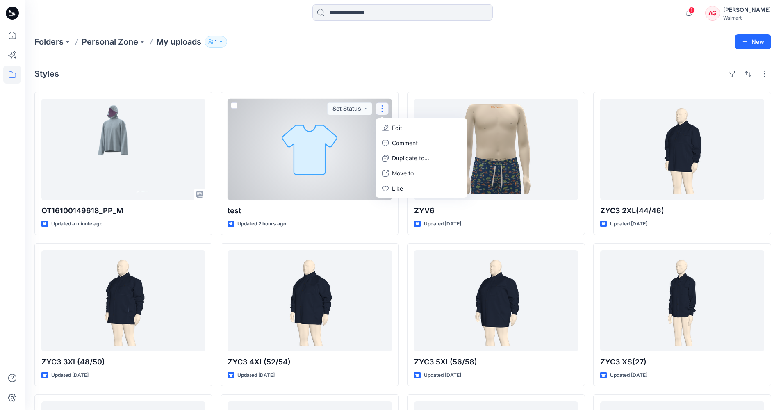
click at [316, 184] on div at bounding box center [310, 149] width 164 height 101
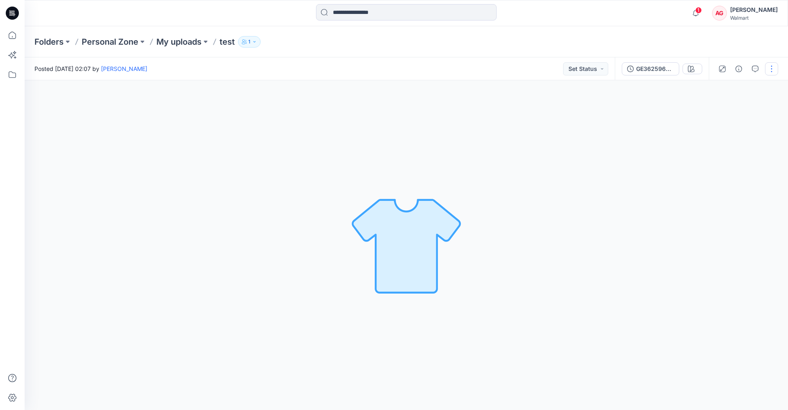
click at [767, 70] on button "button" at bounding box center [771, 68] width 13 height 13
click at [719, 114] on p "Edit" at bounding box center [719, 111] width 10 height 9
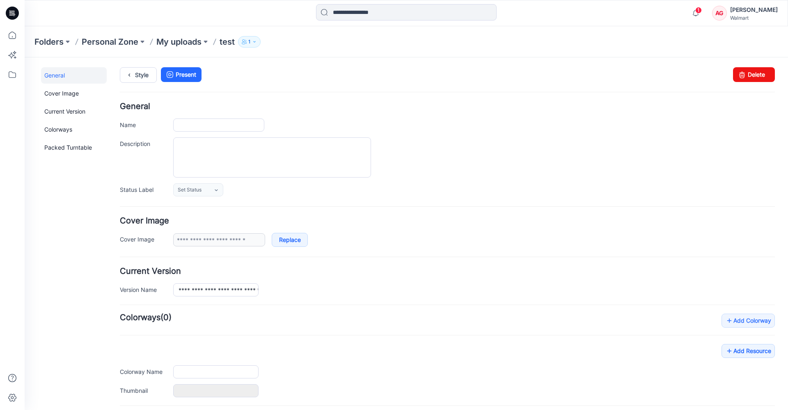
type input "****"
click at [753, 72] on link "Delete" at bounding box center [754, 74] width 42 height 15
type input "**********"
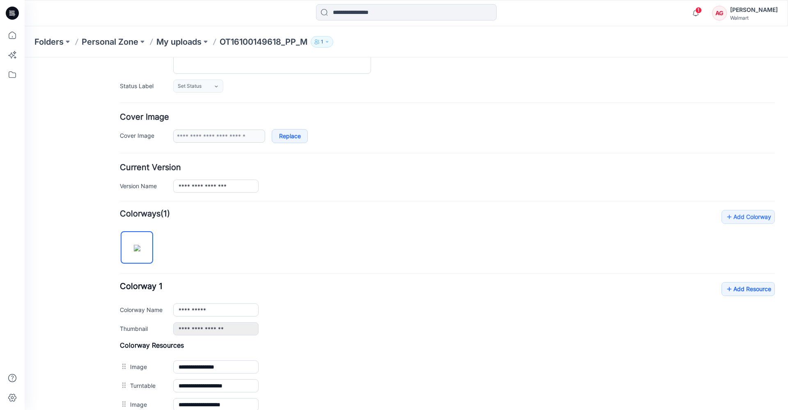
scroll to position [140, 0]
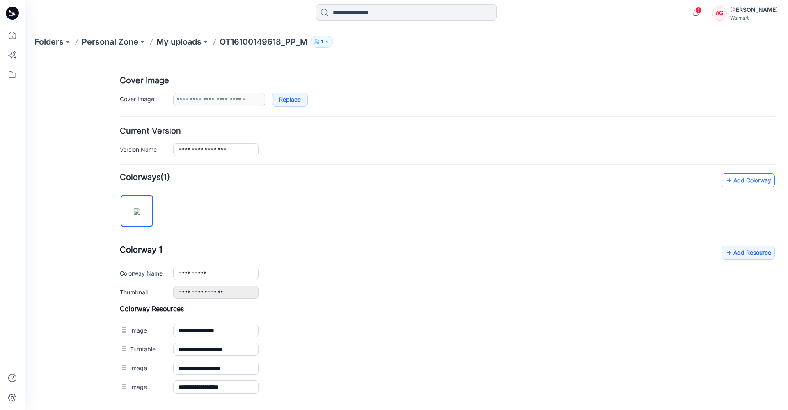
click at [754, 178] on link "Add Colorway" at bounding box center [747, 181] width 53 height 14
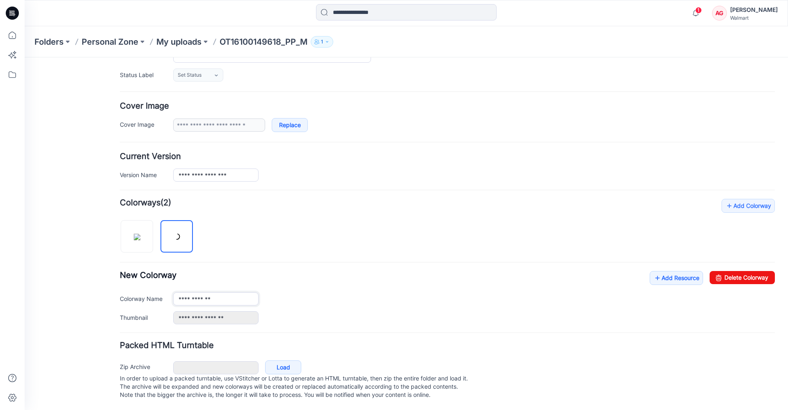
scroll to position [123, 0]
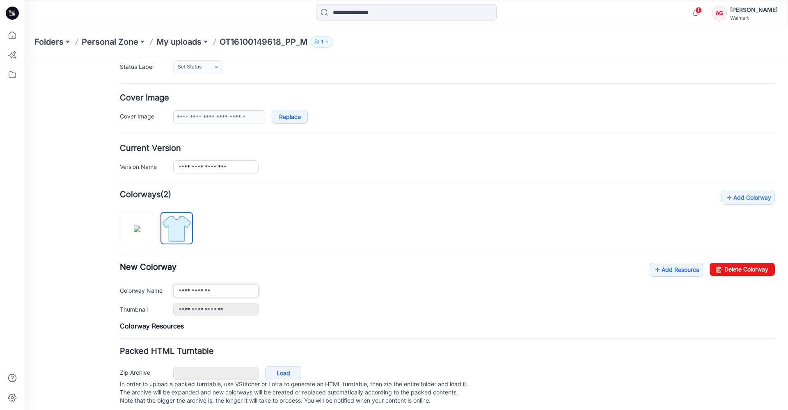
type input "*"
click at [668, 271] on link "Add Resource" at bounding box center [675, 270] width 53 height 14
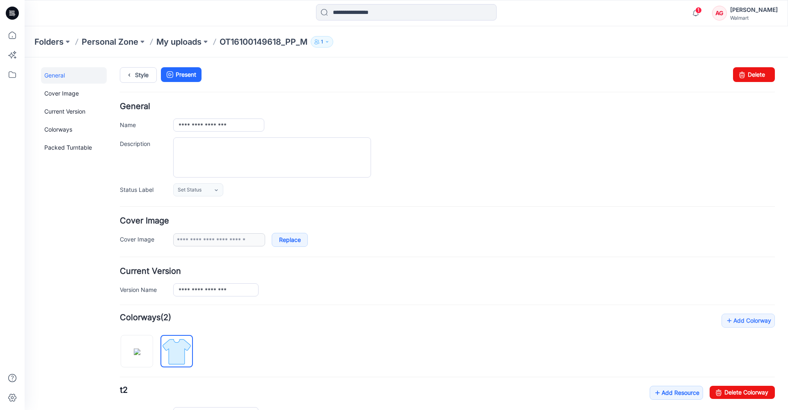
scroll to position [137, 0]
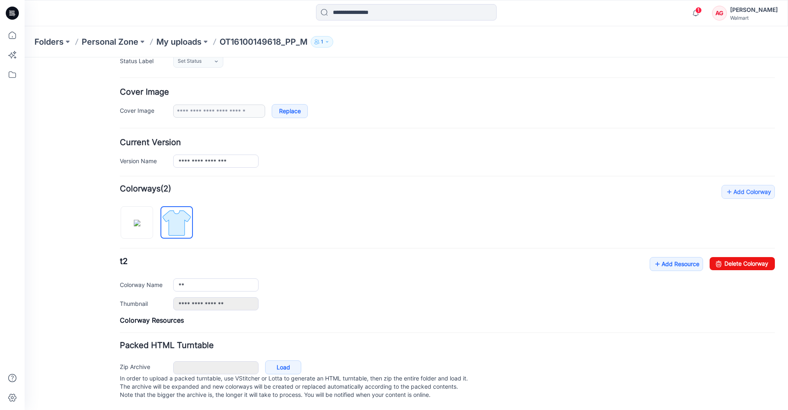
click at [633, 279] on div "**" at bounding box center [473, 285] width 601 height 13
click at [732, 258] on link "Delete Colorway" at bounding box center [741, 263] width 65 height 13
type input "**********"
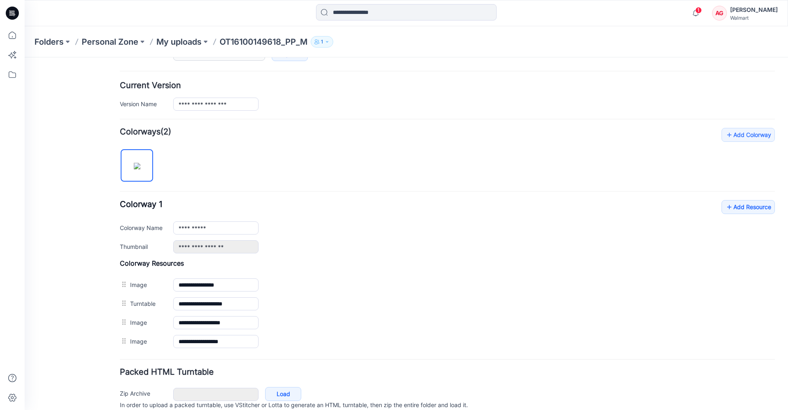
scroll to position [221, 0]
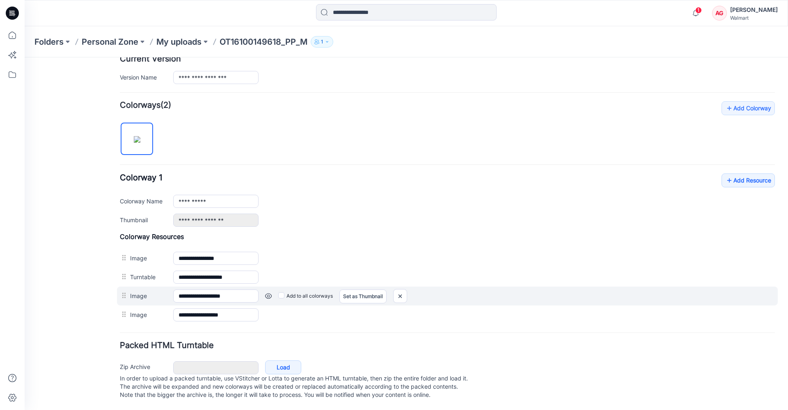
click at [25, 57] on link at bounding box center [25, 57] width 0 height 0
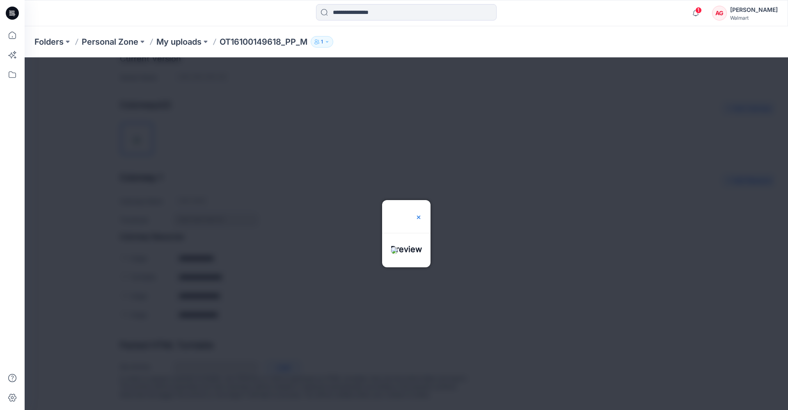
click at [422, 214] on img at bounding box center [418, 217] width 7 height 7
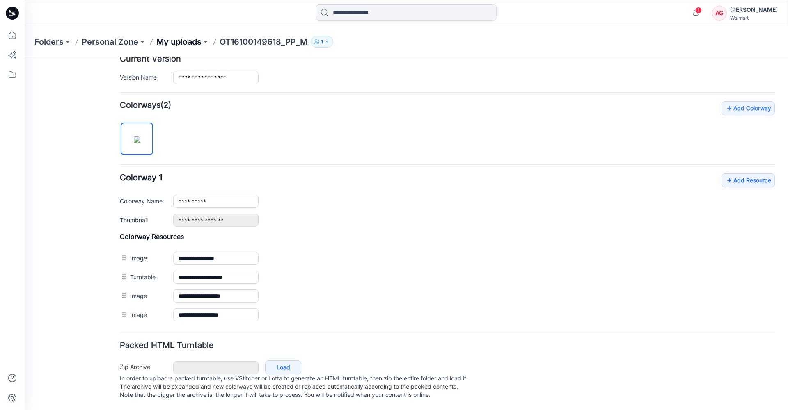
click at [185, 41] on p "My uploads" at bounding box center [178, 41] width 45 height 11
